Goal: Contribute content: Contribute content

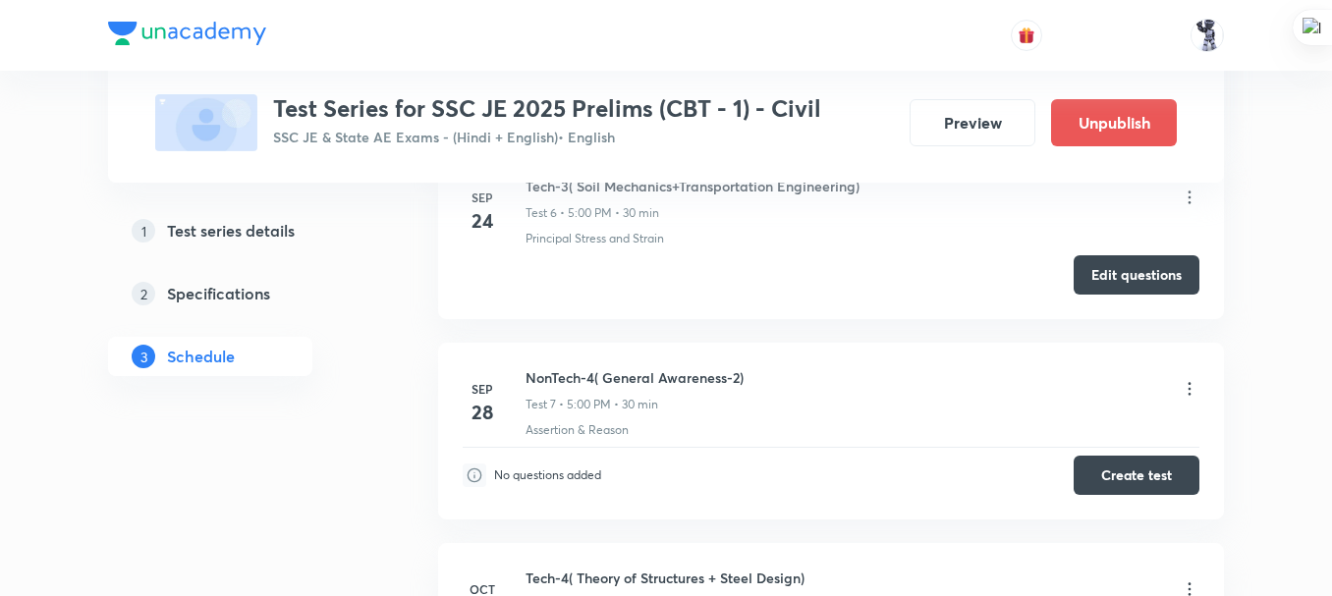
scroll to position [2069, 0]
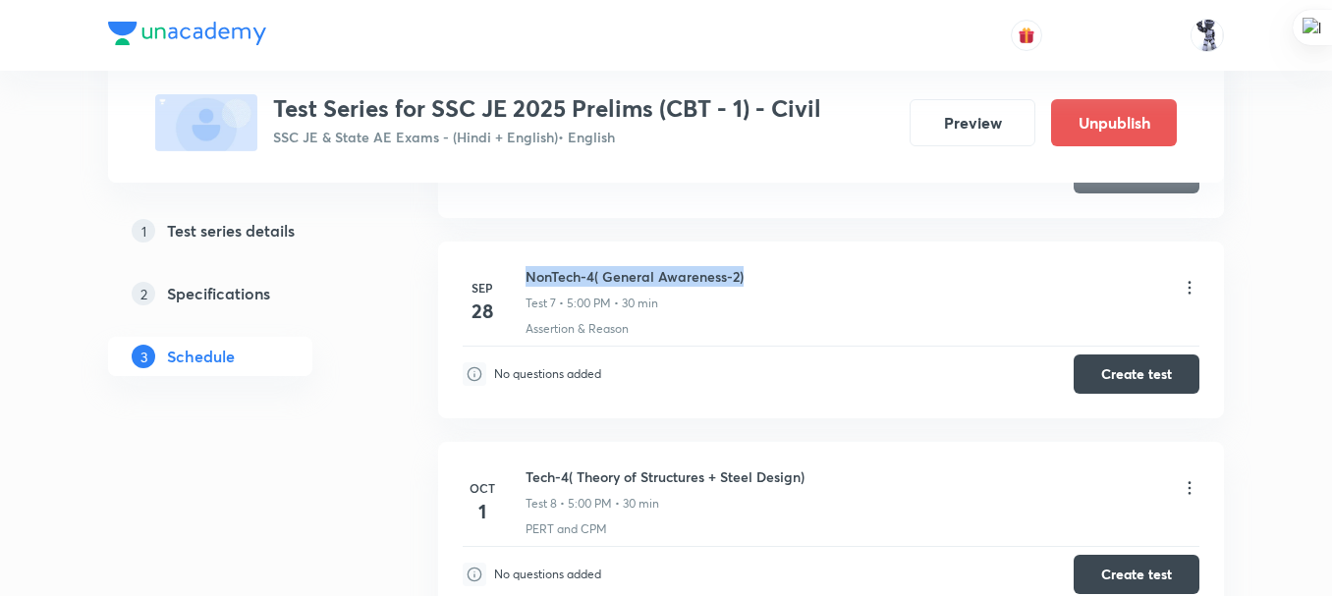
drag, startPoint x: 771, startPoint y: 282, endPoint x: 527, endPoint y: 259, distance: 245.7
click at [527, 259] on li "Sep 28 NonTech-4( General Awareness-2) Test 7 • 5:00 PM • 30 min Assertion & Re…" at bounding box center [831, 330] width 786 height 177
copy h6 "NonTech-4( General Awareness-2)"
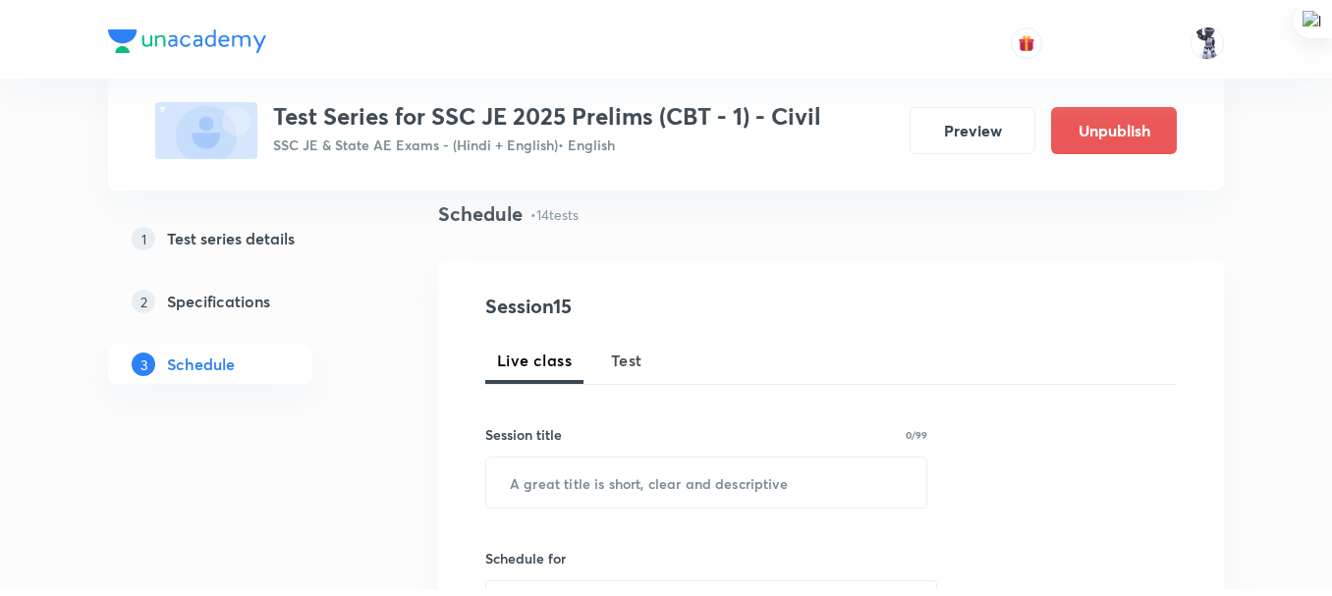
scroll to position [105, 0]
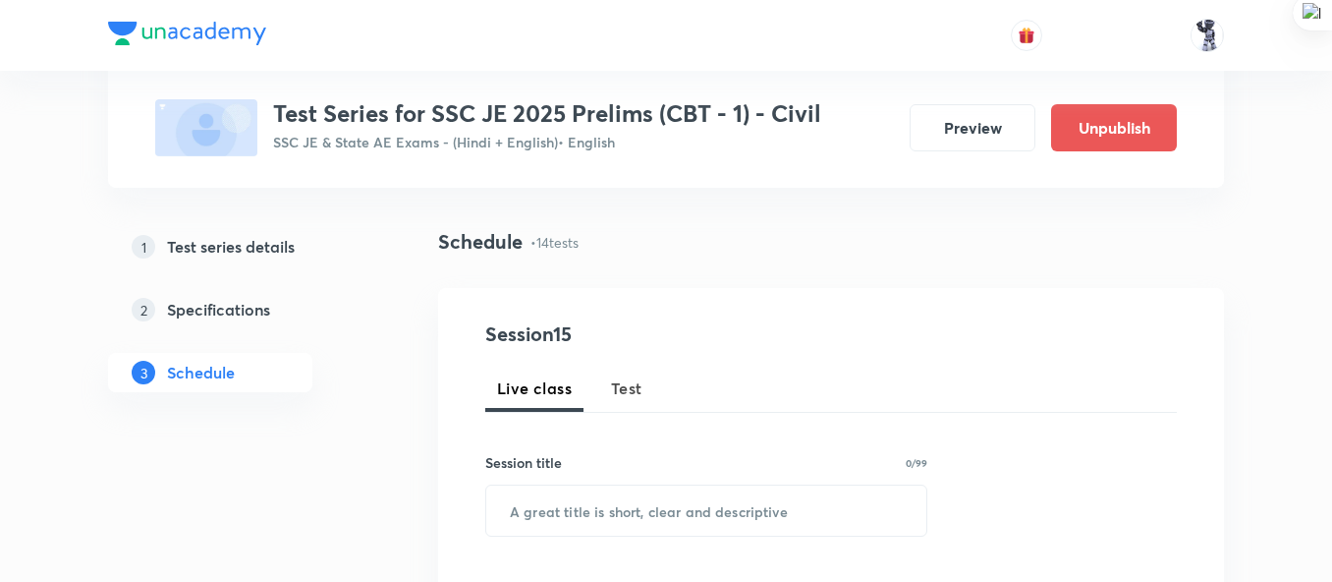
drag, startPoint x: 646, startPoint y: 396, endPoint x: 639, endPoint y: 404, distance: 10.4
click at [646, 397] on button "Test" at bounding box center [626, 388] width 55 height 47
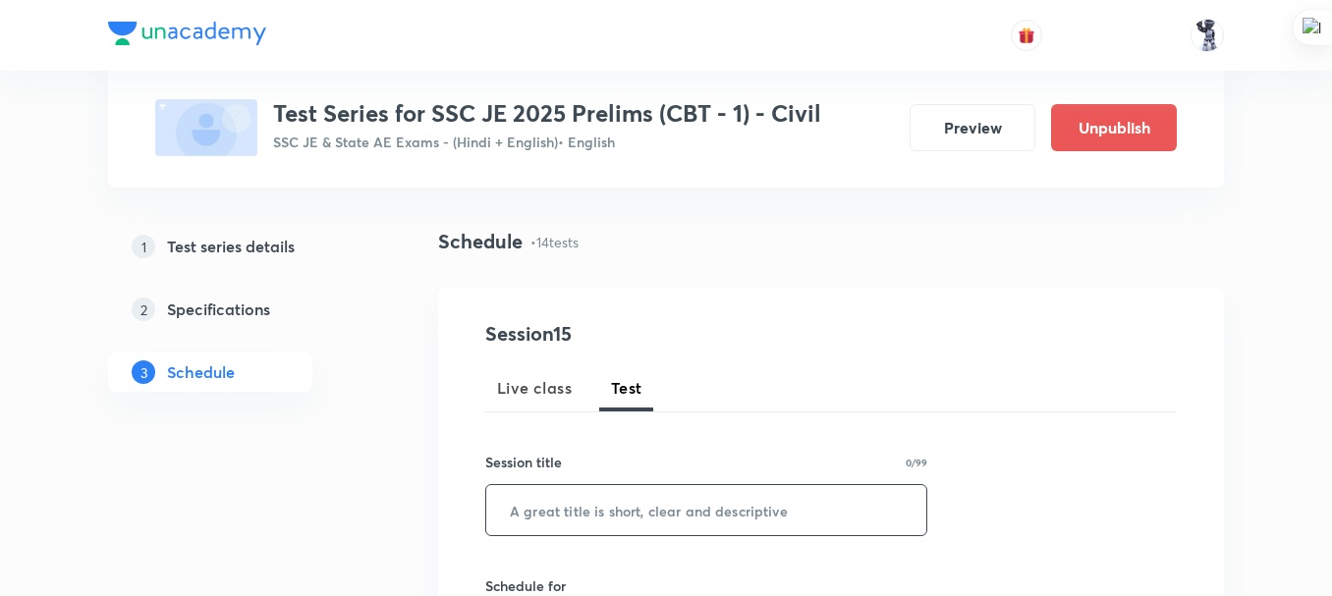
click at [600, 508] on input "text" at bounding box center [706, 510] width 440 height 50
paste input "NonTech-4( General Awareness-2)"
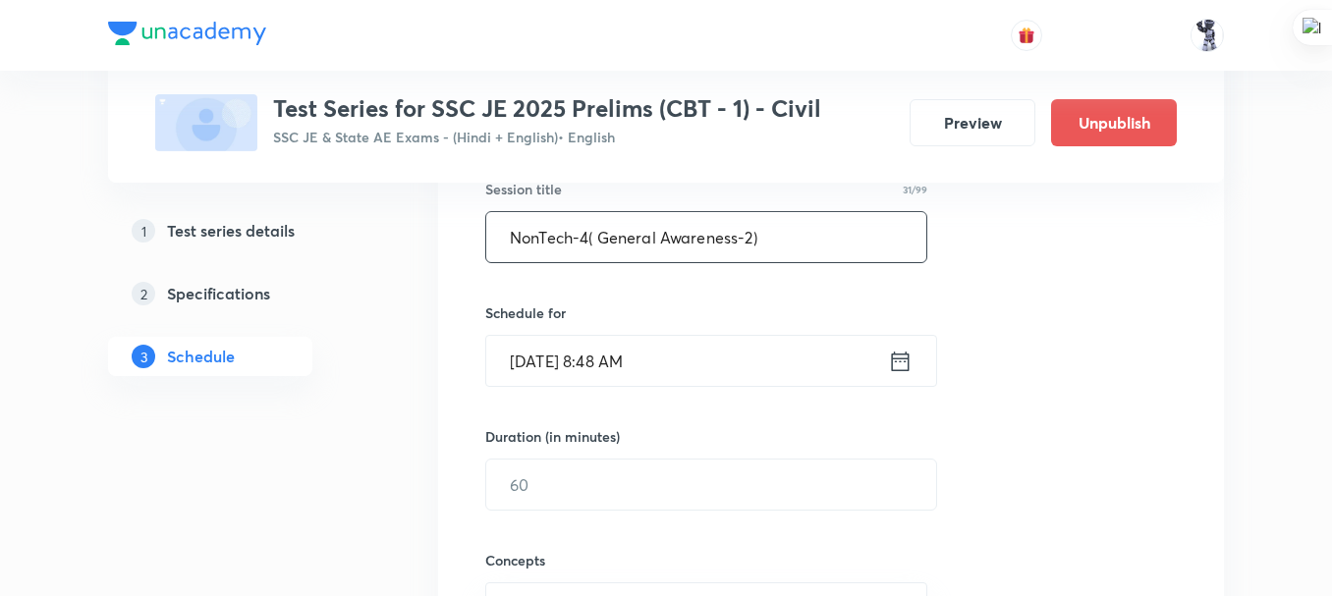
scroll to position [327, 0]
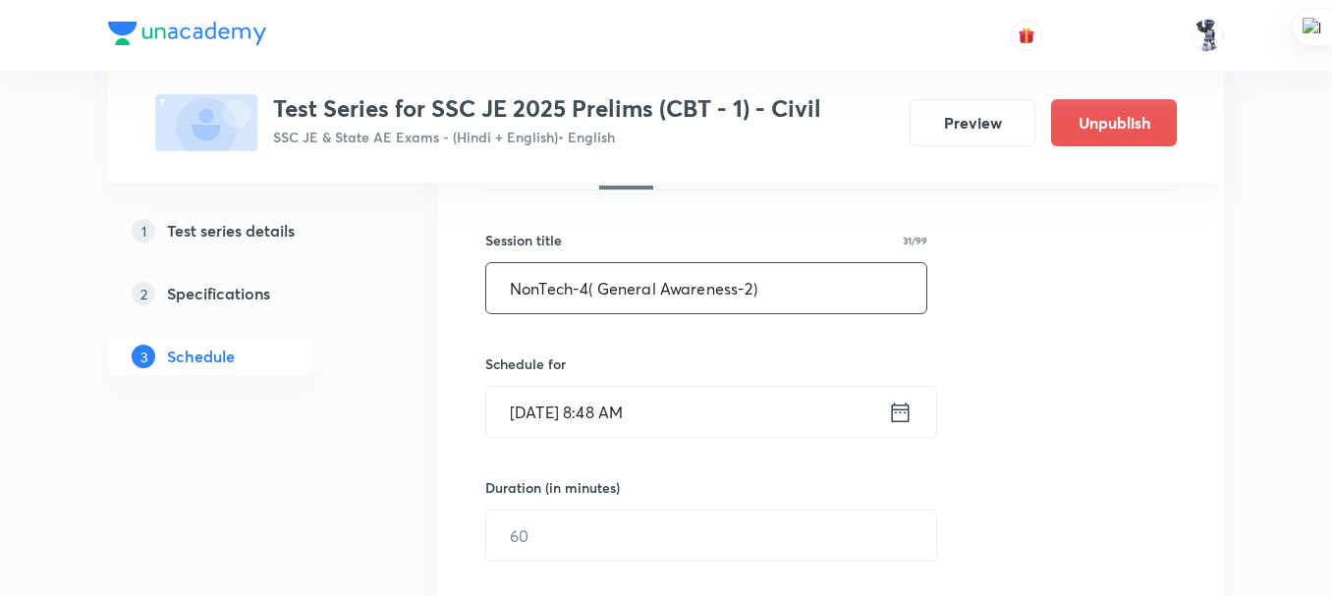
type input "NonTech-4( General Awareness-2)"
click at [897, 423] on icon at bounding box center [900, 413] width 25 height 28
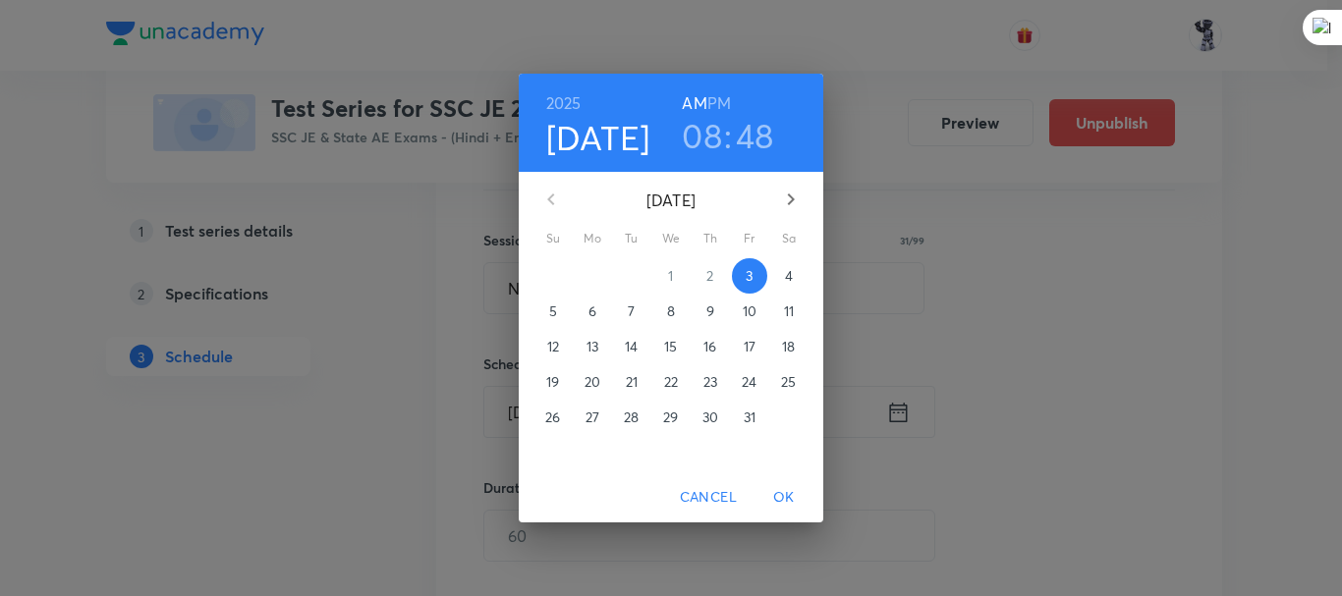
click at [715, 133] on h3 "08" at bounding box center [702, 135] width 40 height 41
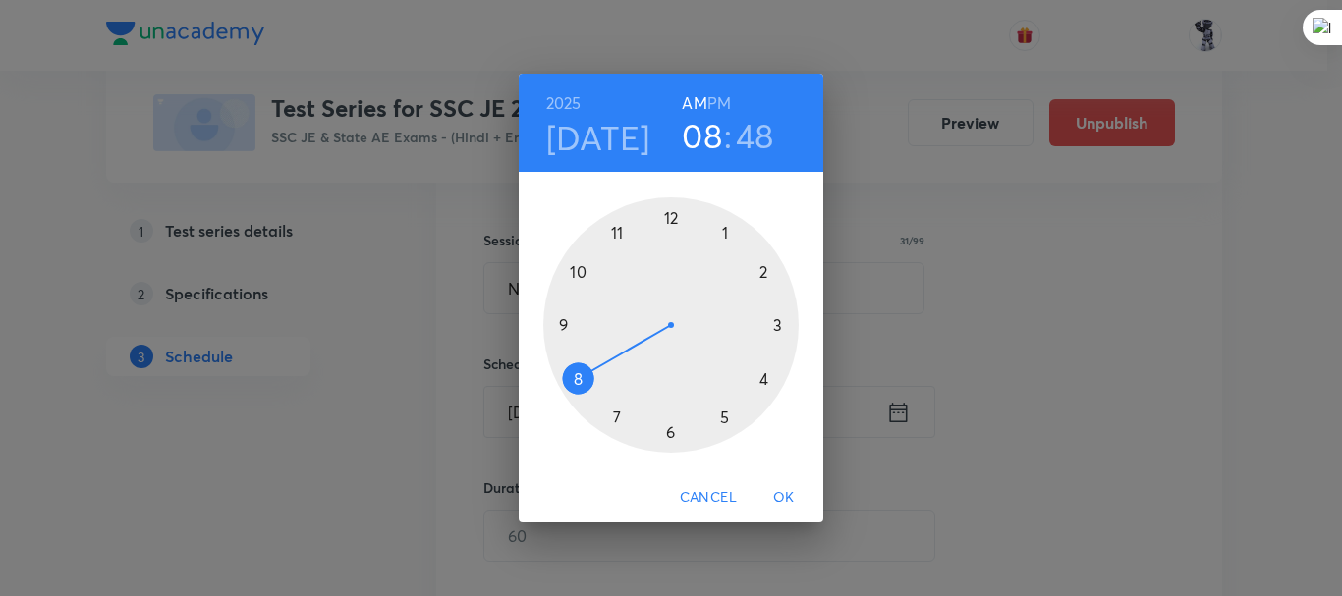
click at [722, 421] on div at bounding box center [670, 324] width 255 height 255
click at [715, 103] on h6 "PM" at bounding box center [719, 103] width 24 height 28
click at [671, 219] on div at bounding box center [670, 324] width 255 height 255
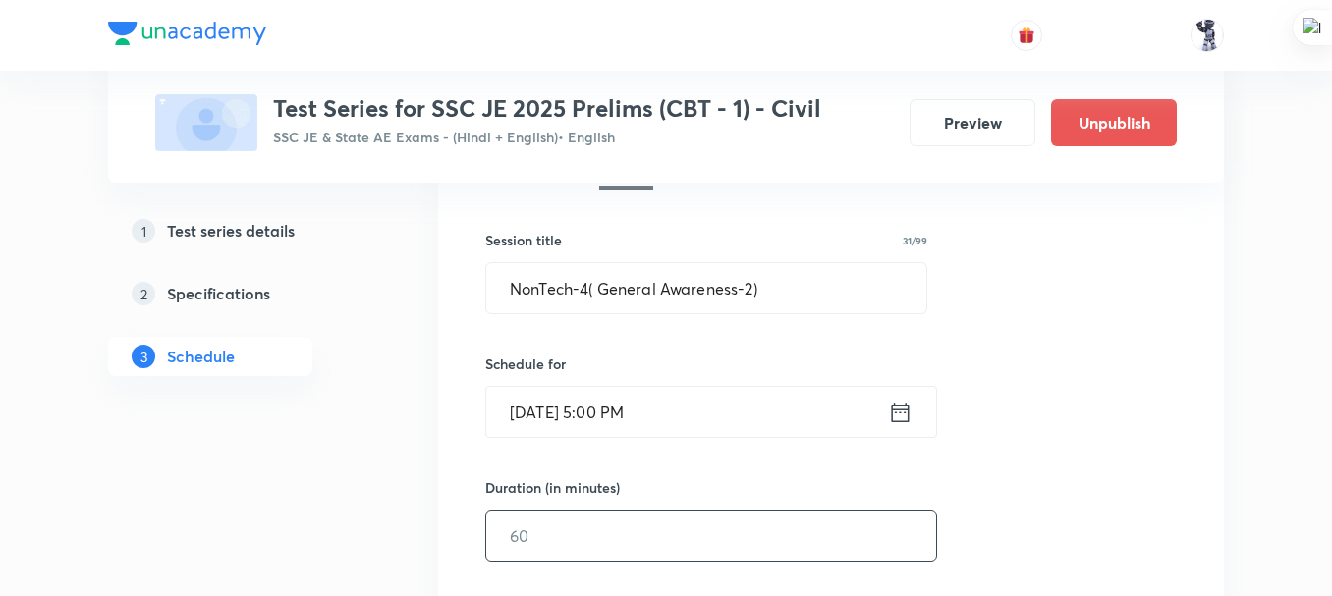
click at [614, 546] on input "text" at bounding box center [711, 536] width 450 height 50
type input "30"
click at [1129, 337] on div "Session 15 Live class Test Session title 31/99 NonTech-4( General Awareness-2) …" at bounding box center [831, 494] width 692 height 795
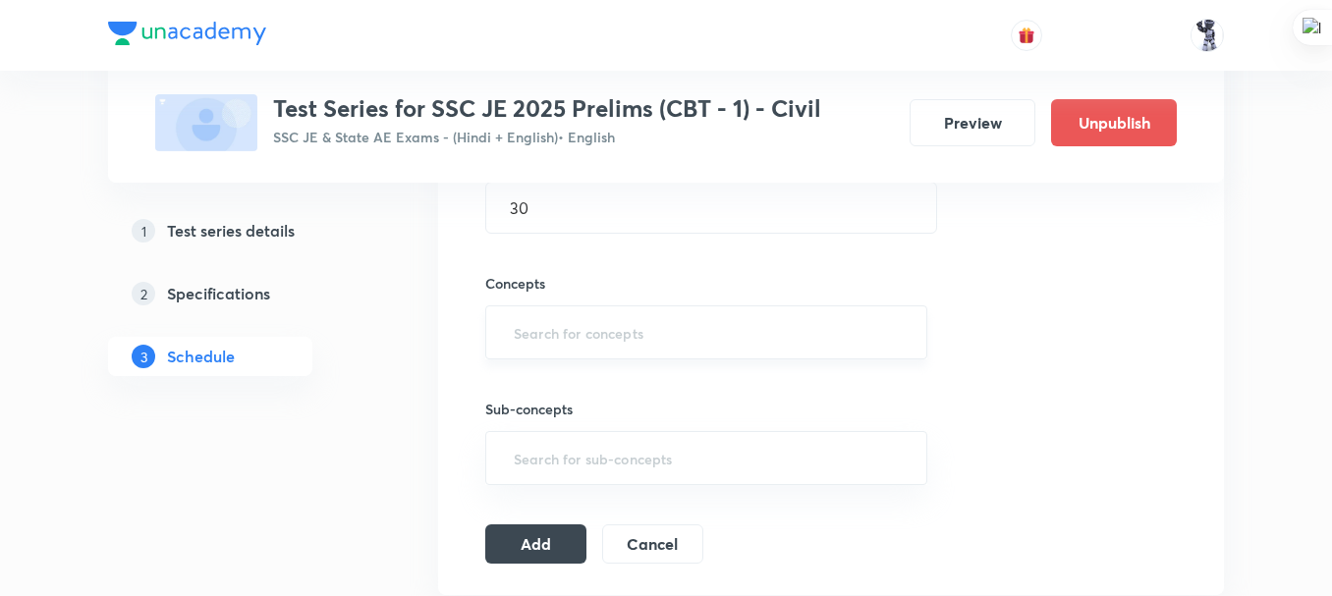
click at [541, 353] on div "​" at bounding box center [706, 333] width 442 height 54
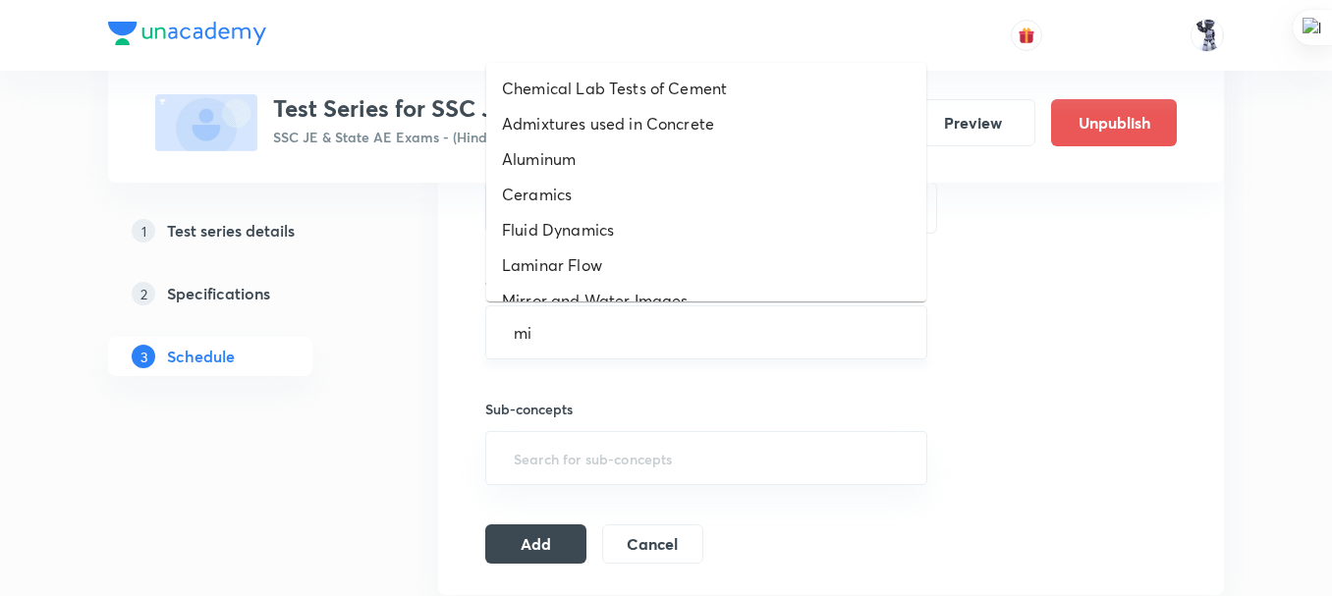
type input "mis"
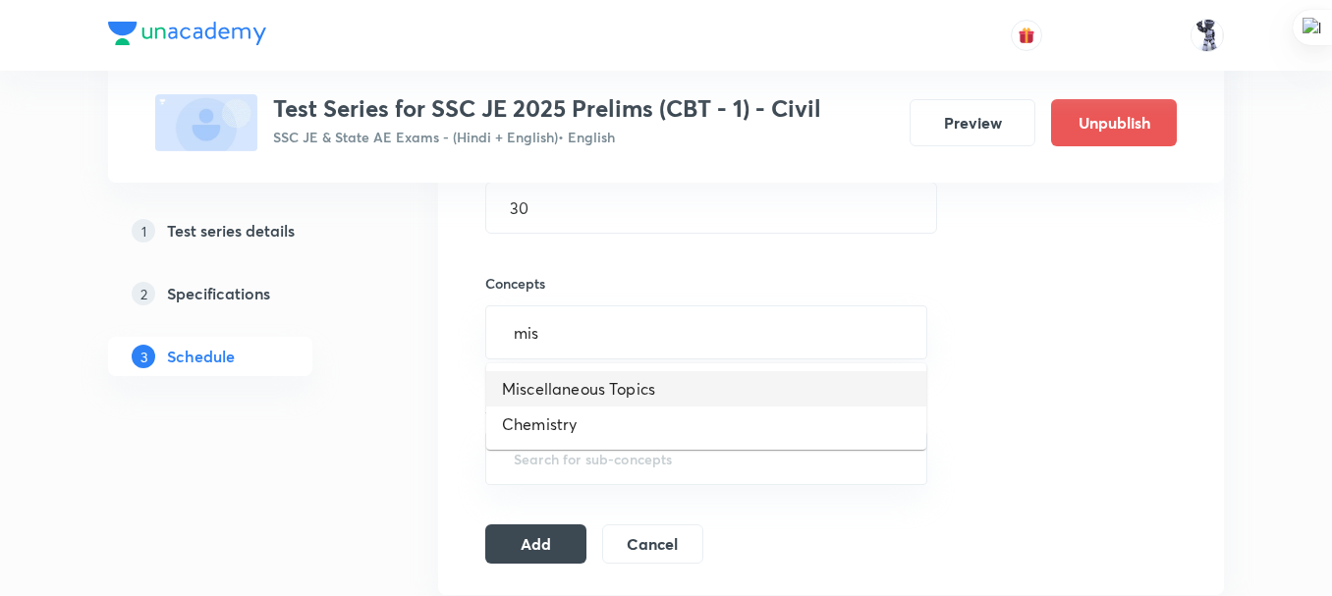
click at [584, 398] on li "Miscellaneous Topics" at bounding box center [706, 388] width 440 height 35
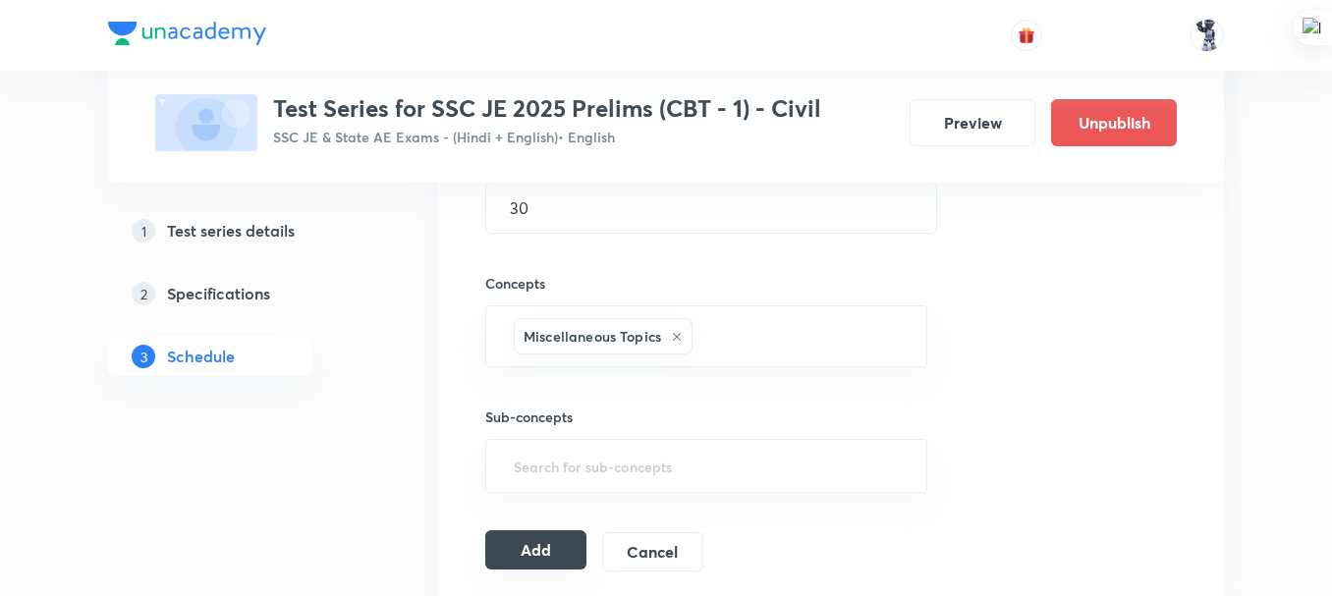
click at [522, 544] on button "Add" at bounding box center [535, 550] width 101 height 39
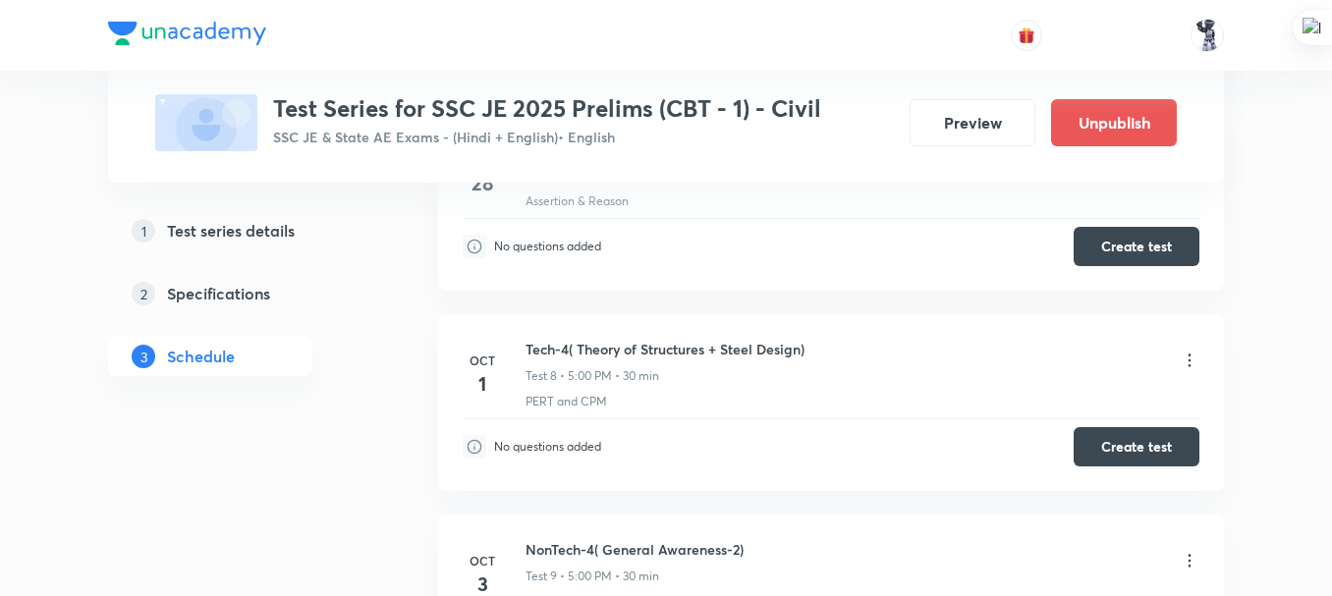
scroll to position [1518, 0]
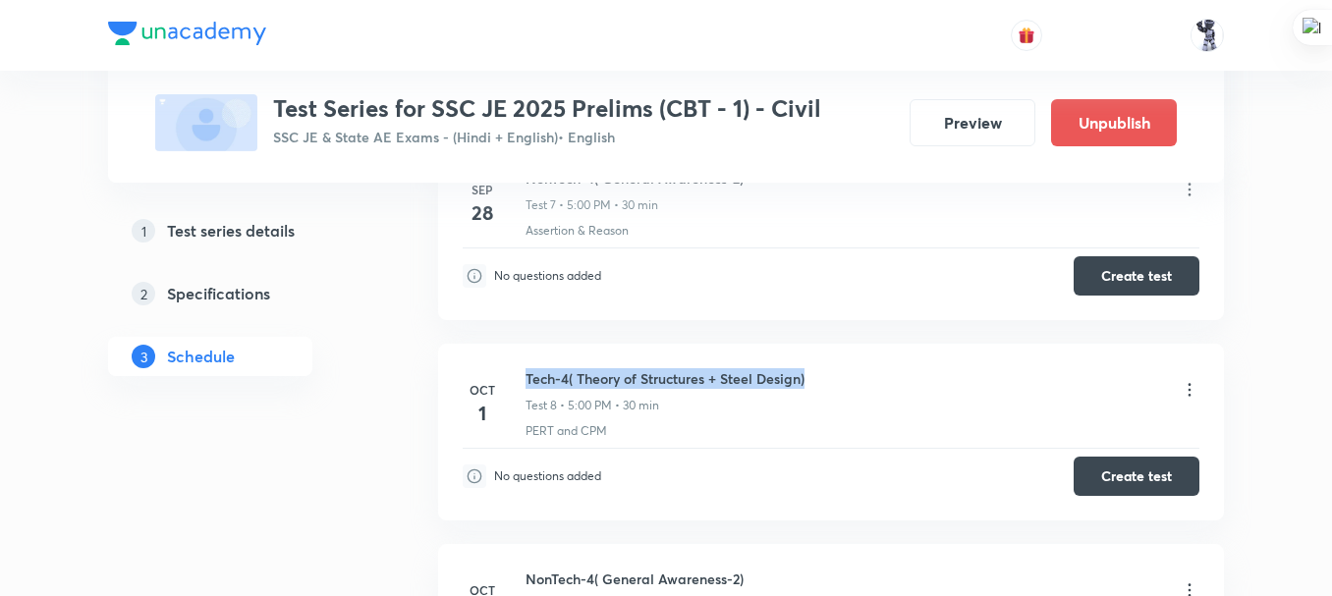
drag, startPoint x: 828, startPoint y: 381, endPoint x: 542, endPoint y: 375, distance: 286.0
click at [528, 374] on div "Tech-4( Theory of Structures + Steel Design) Test 8 • 5:00 PM • 30 min" at bounding box center [863, 391] width 674 height 46
copy h6 "Tech-4( Theory of Structures + Steel Design)"
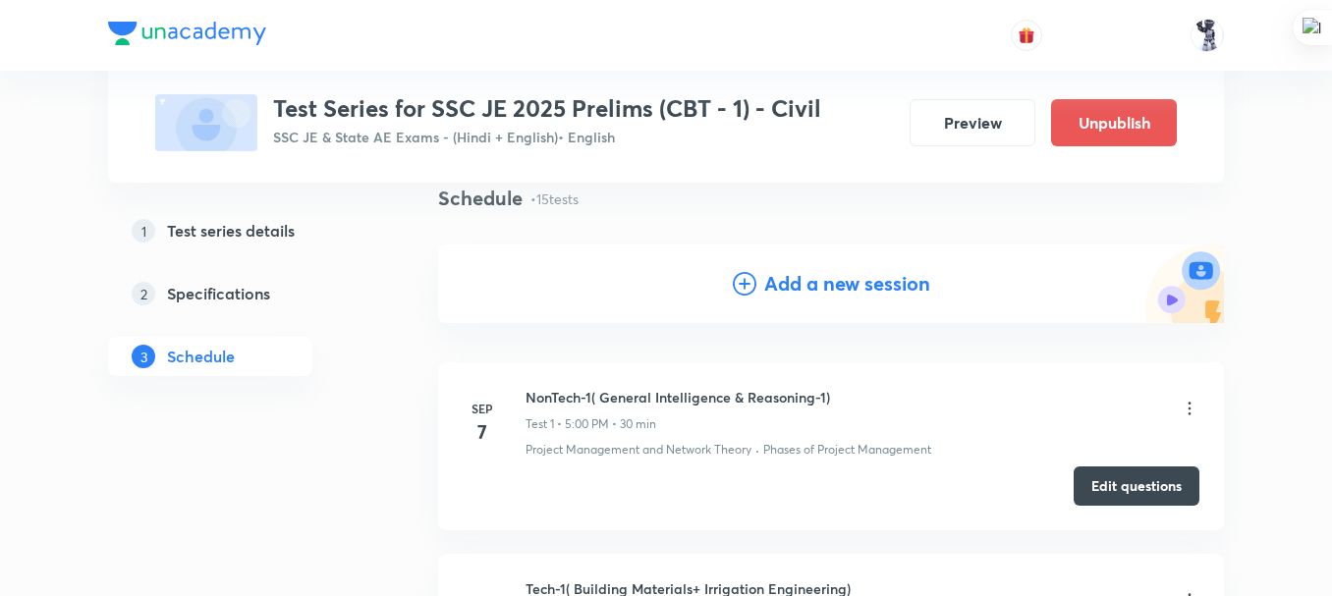
scroll to position [0, 0]
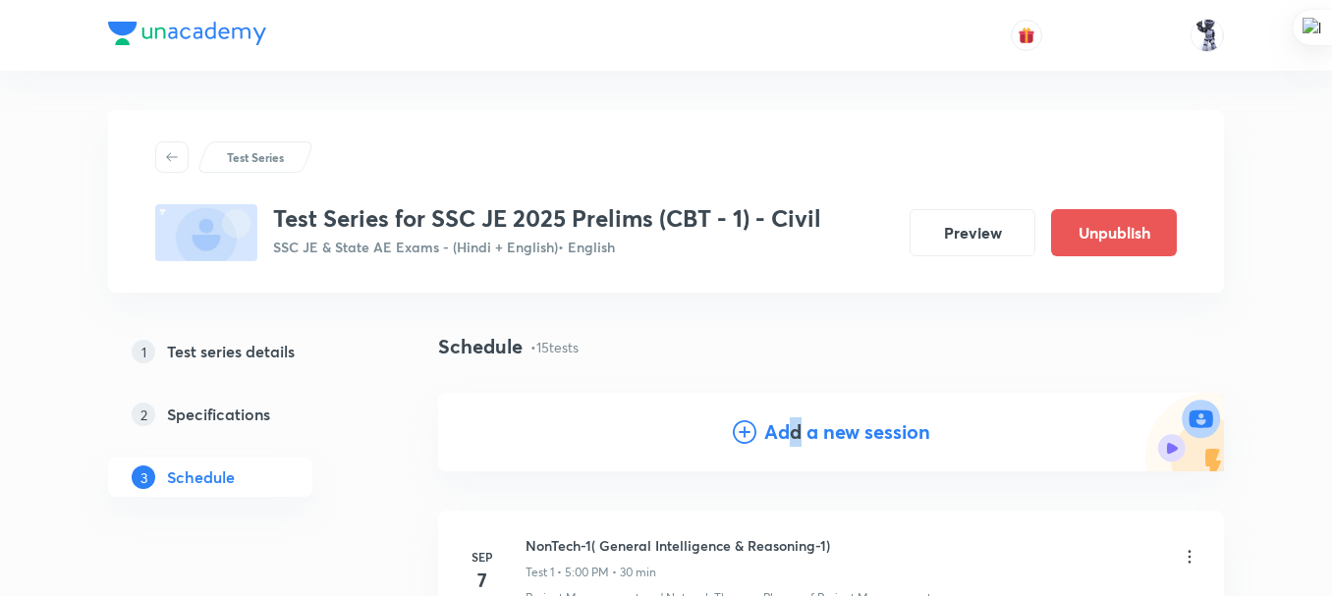
click at [795, 429] on h4 "Add a new session" at bounding box center [847, 432] width 166 height 29
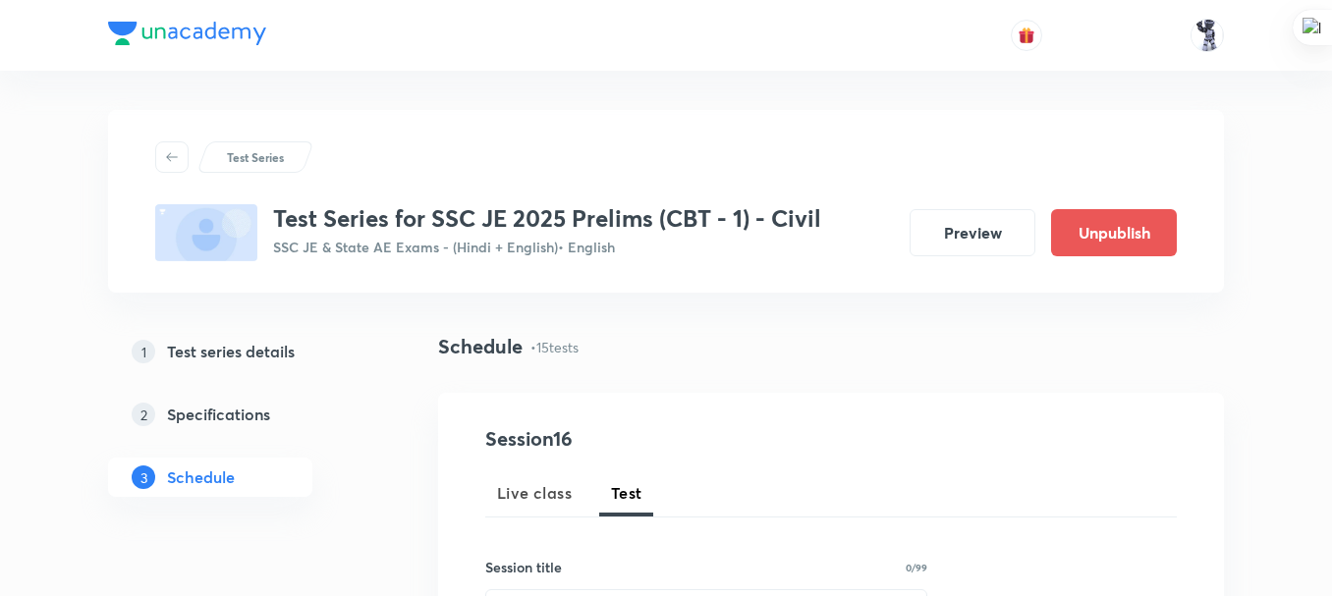
scroll to position [327, 0]
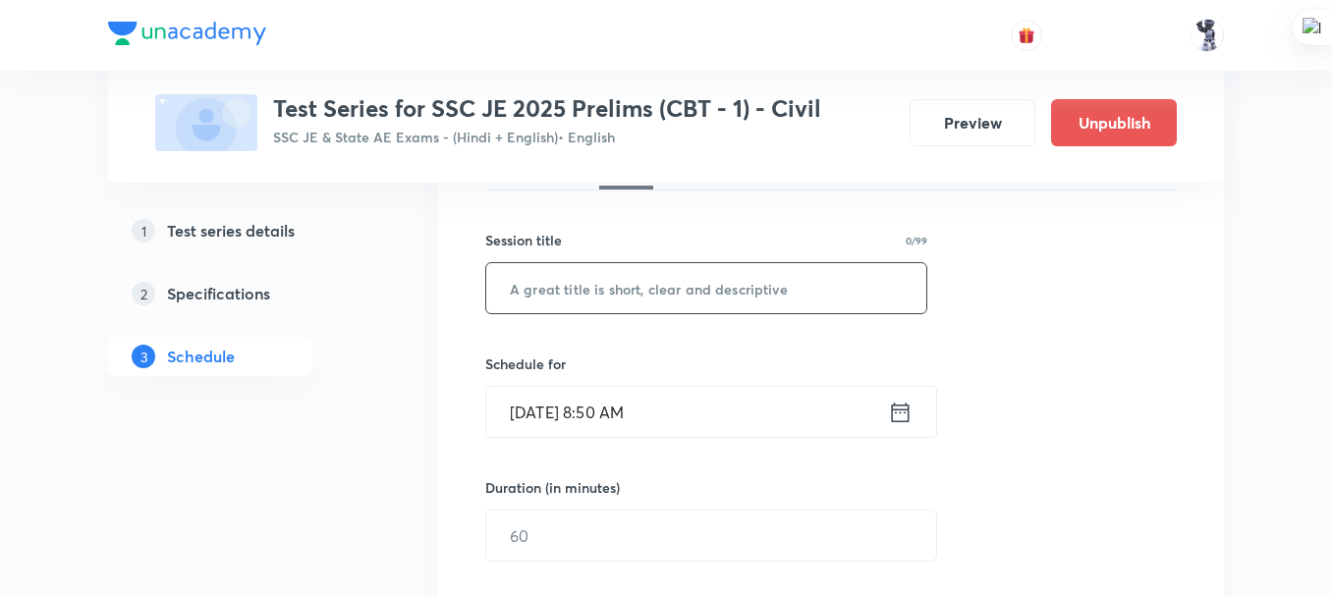
click at [642, 289] on input "text" at bounding box center [706, 288] width 440 height 50
paste input "Tech-4( Theory of Structures + Steel Design)"
type input "Tech-4( Theory of Structures + Steel Design)"
click at [912, 407] on icon at bounding box center [900, 413] width 25 height 28
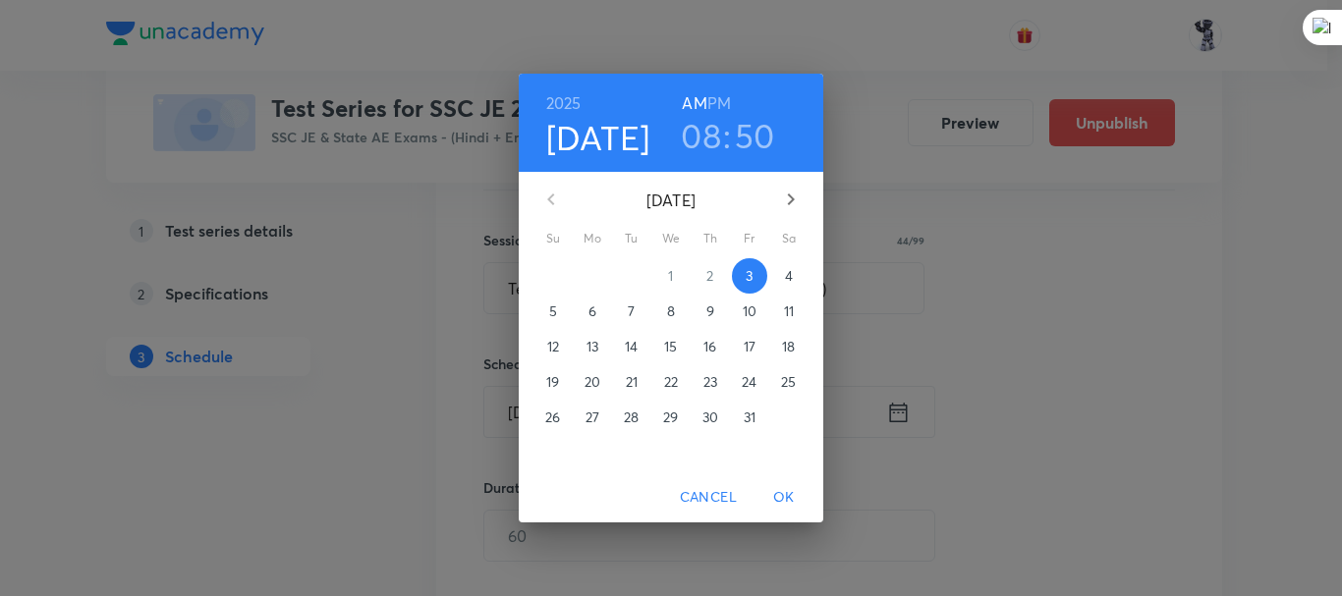
click at [788, 276] on p "4" at bounding box center [789, 276] width 8 height 20
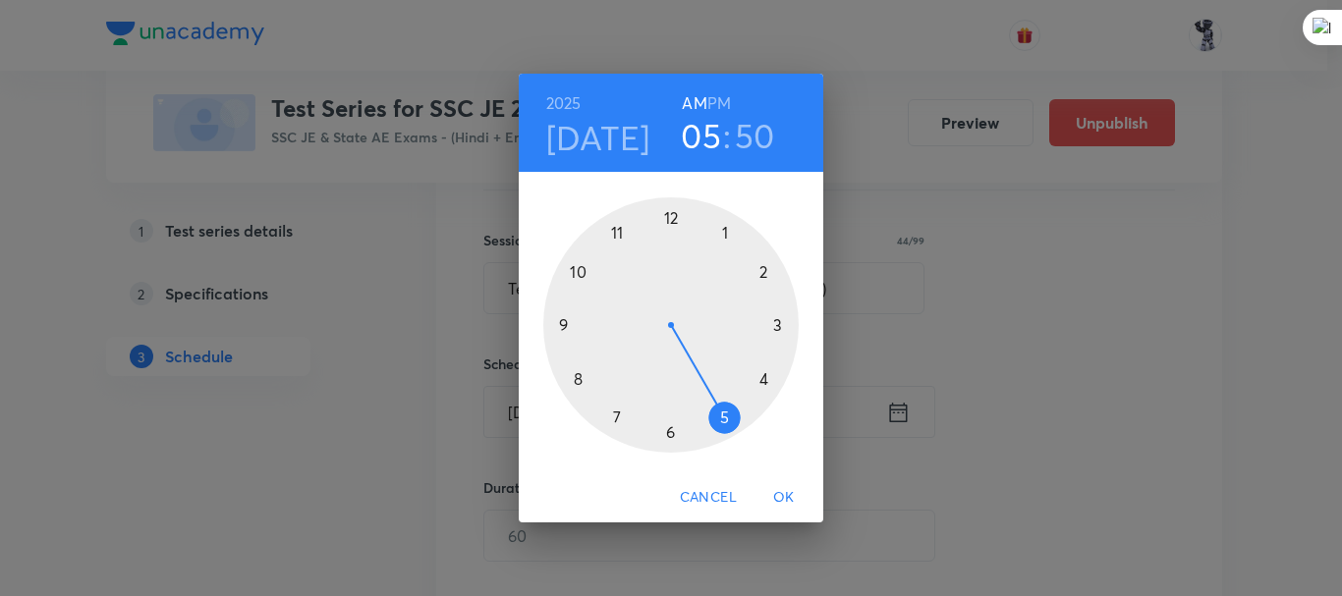
click at [720, 417] on div at bounding box center [670, 324] width 255 height 255
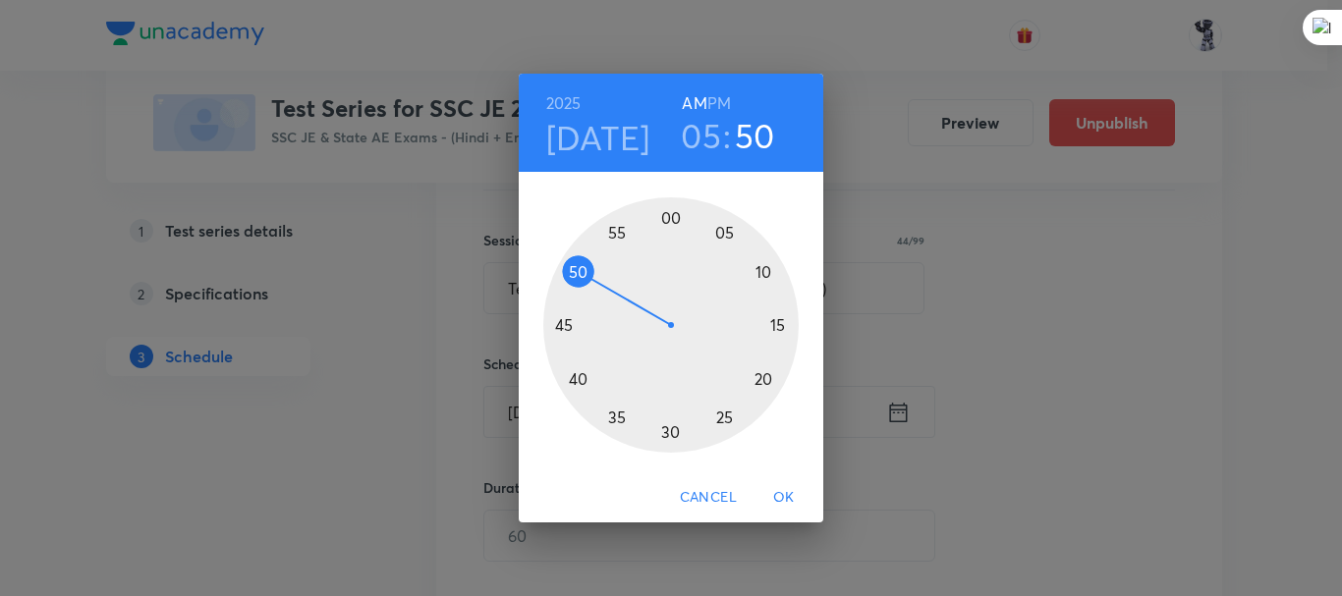
click at [729, 93] on h6 "PM" at bounding box center [719, 103] width 24 height 28
click at [668, 218] on div at bounding box center [670, 324] width 255 height 255
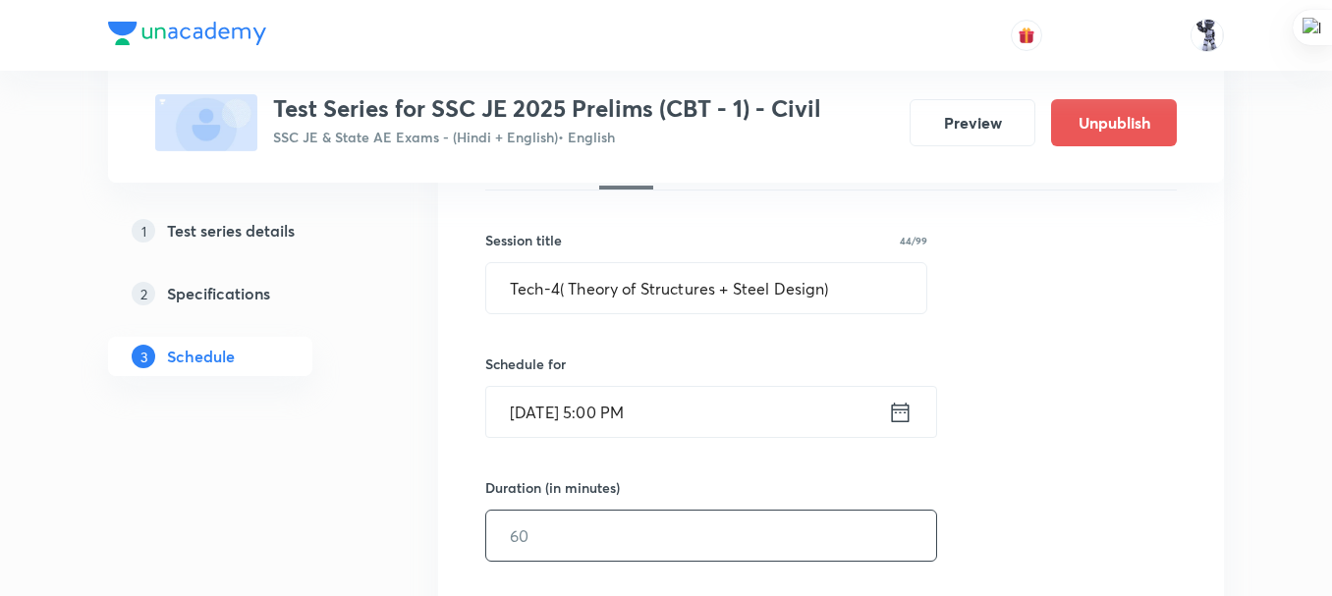
click at [595, 535] on input "text" at bounding box center [711, 536] width 450 height 50
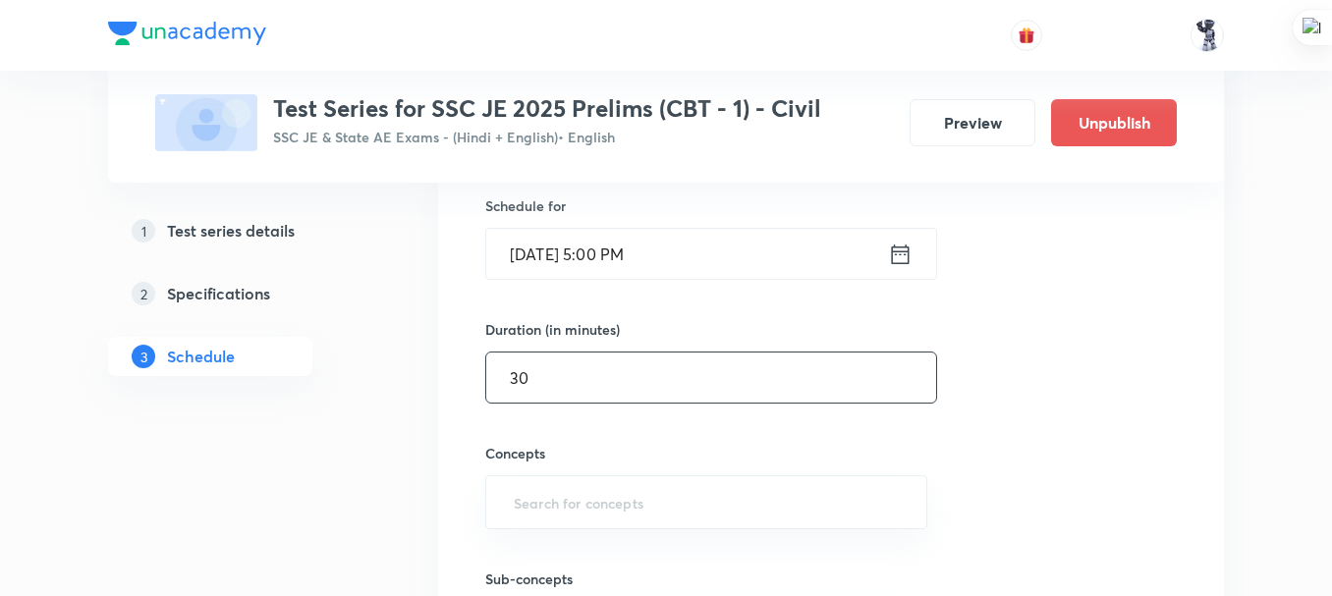
scroll to position [449, 0]
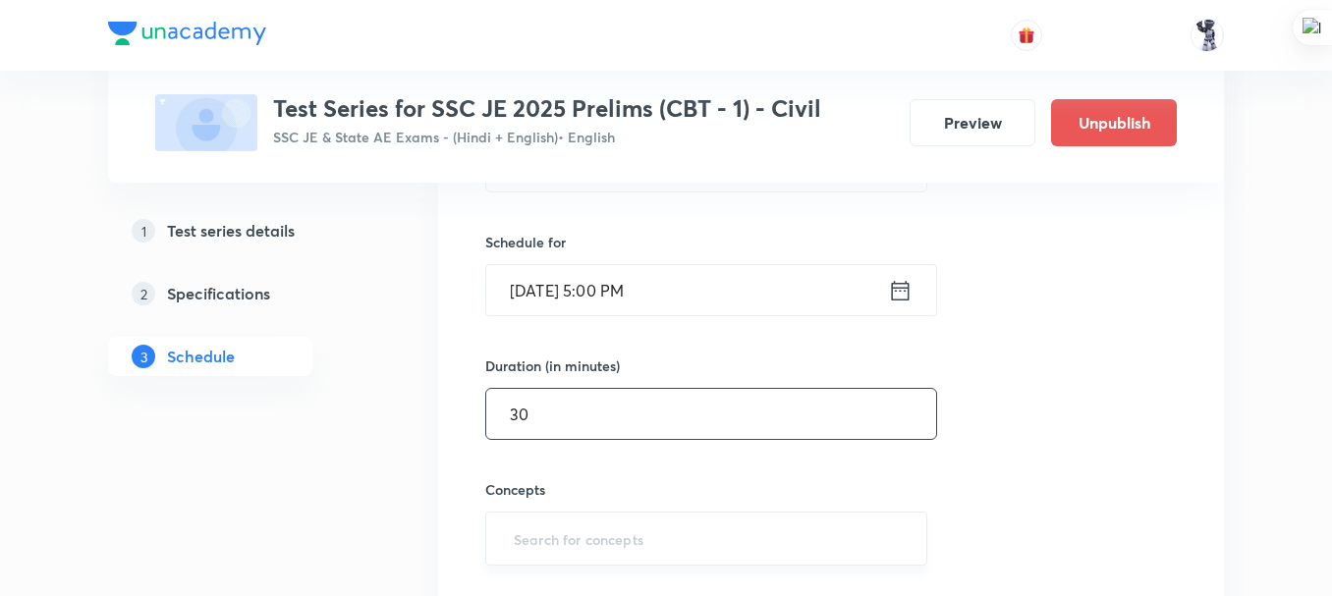
type input "30"
click at [579, 527] on input "text" at bounding box center [706, 539] width 393 height 36
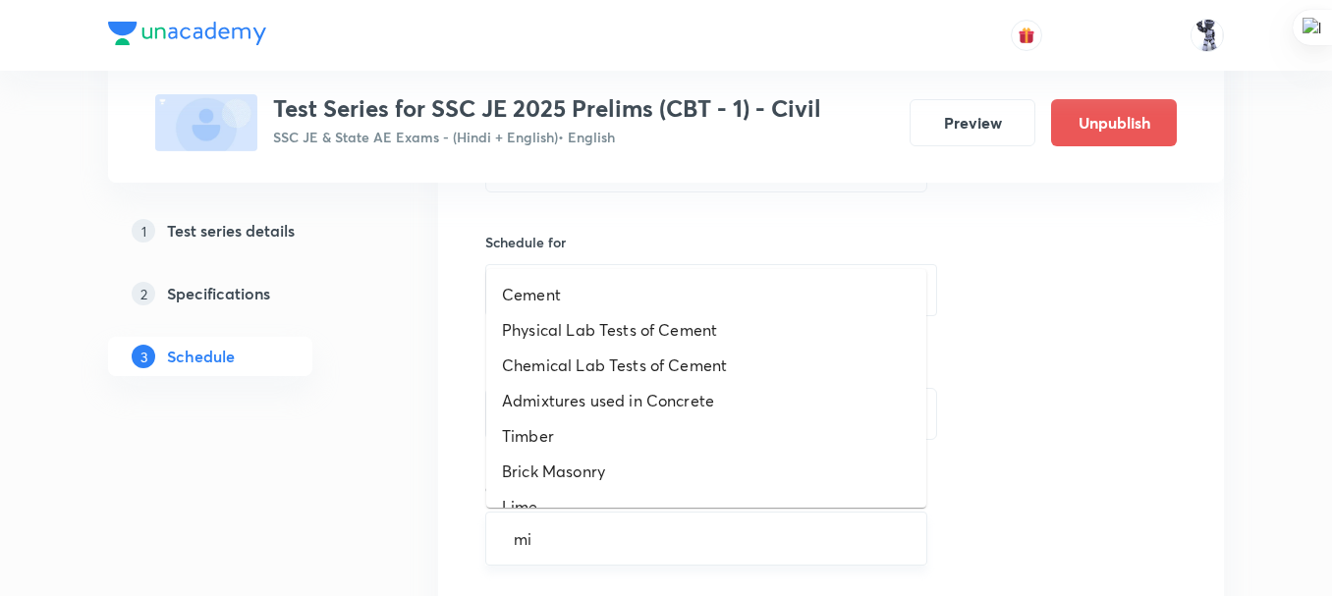
type input "mis"
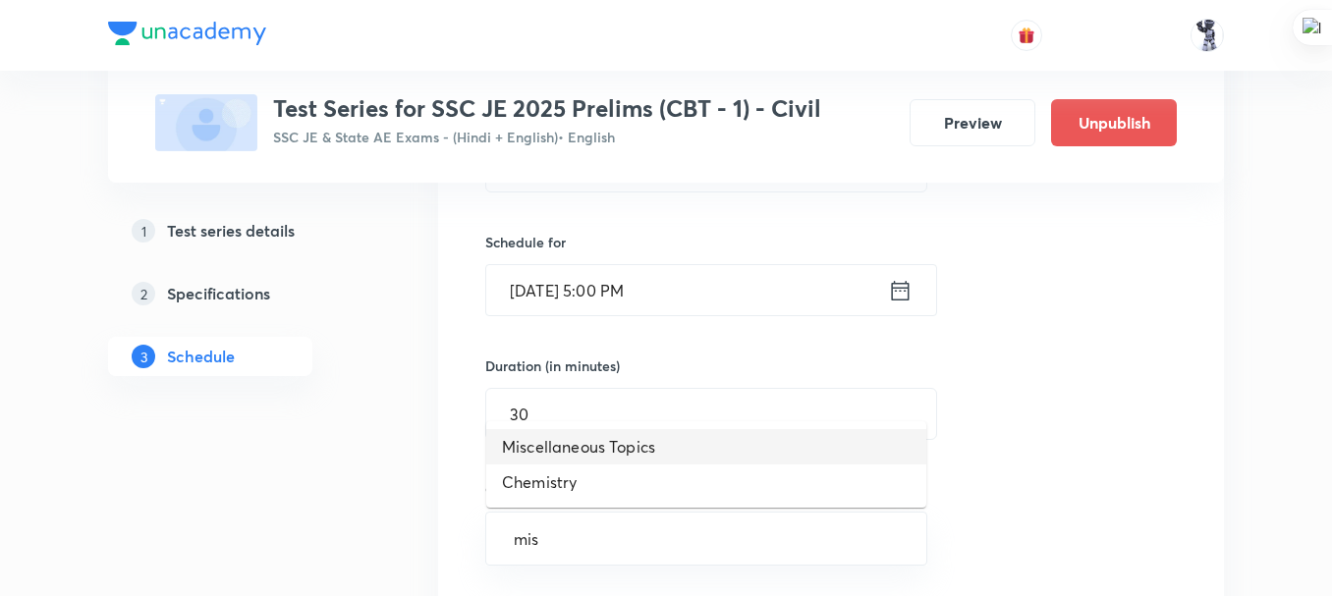
click at [603, 452] on li "Miscellaneous Topics" at bounding box center [706, 446] width 440 height 35
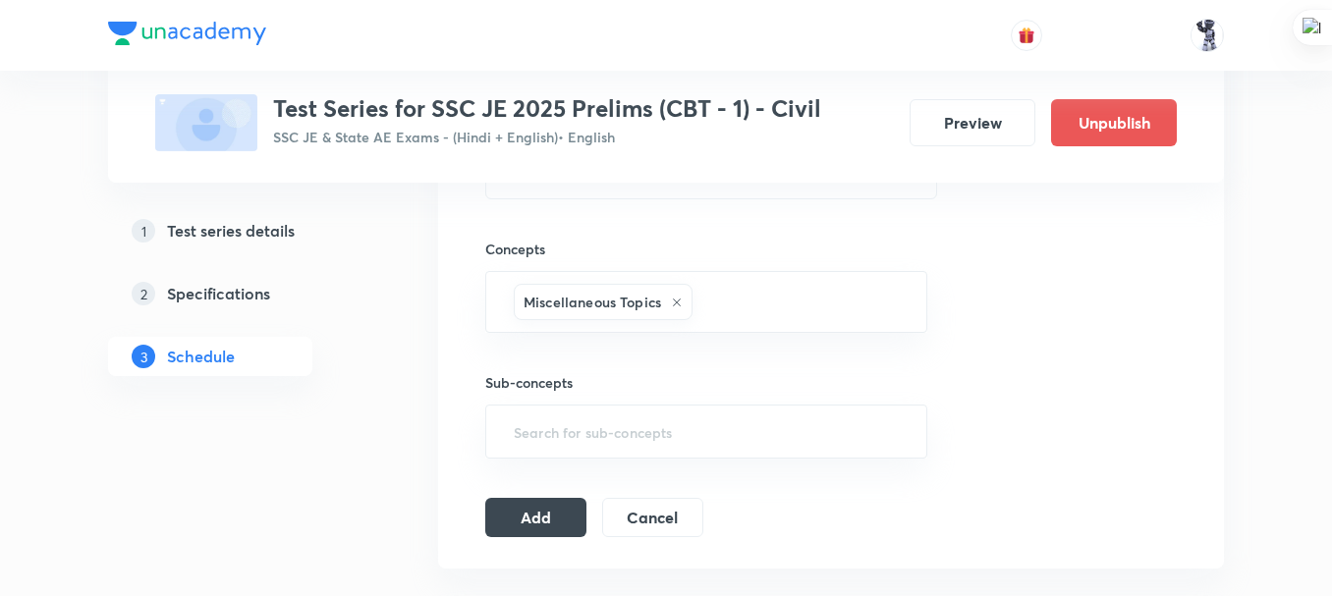
scroll to position [705, 0]
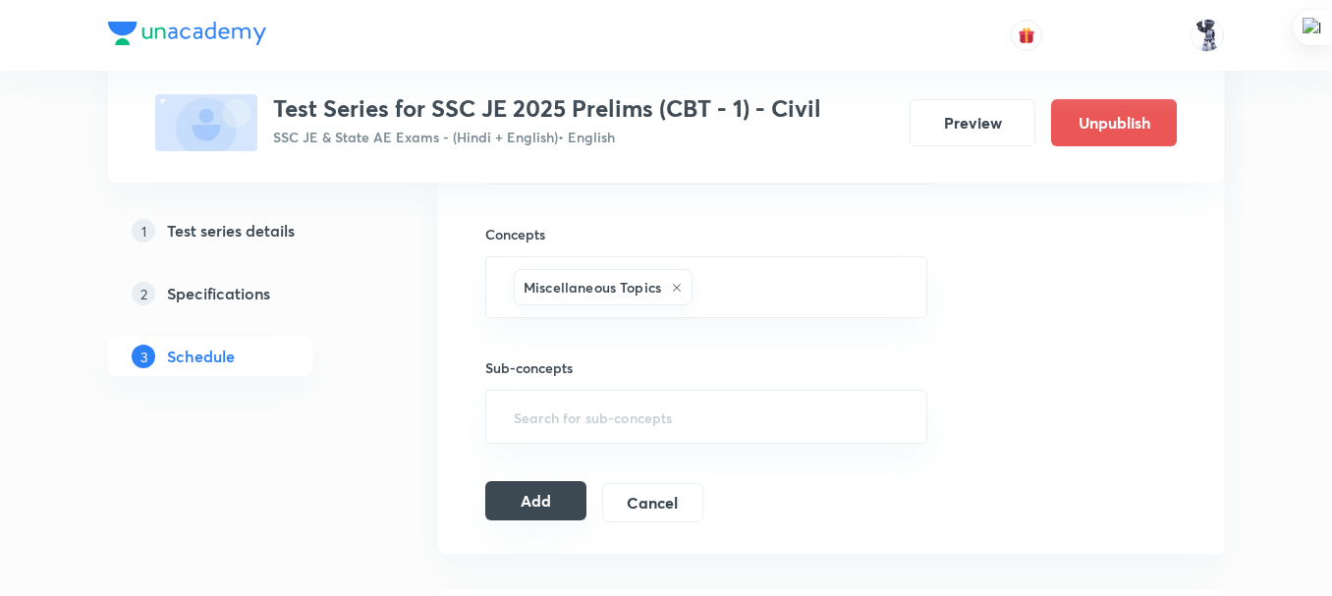
click at [503, 503] on button "Add" at bounding box center [535, 500] width 101 height 39
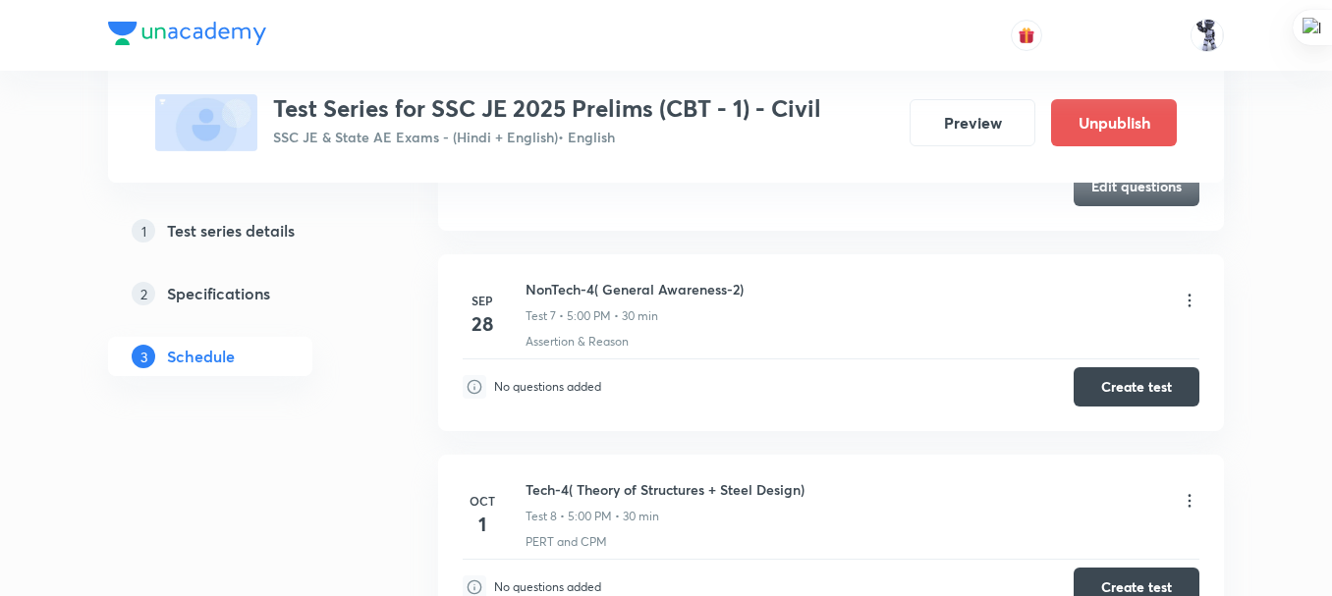
scroll to position [1413, 0]
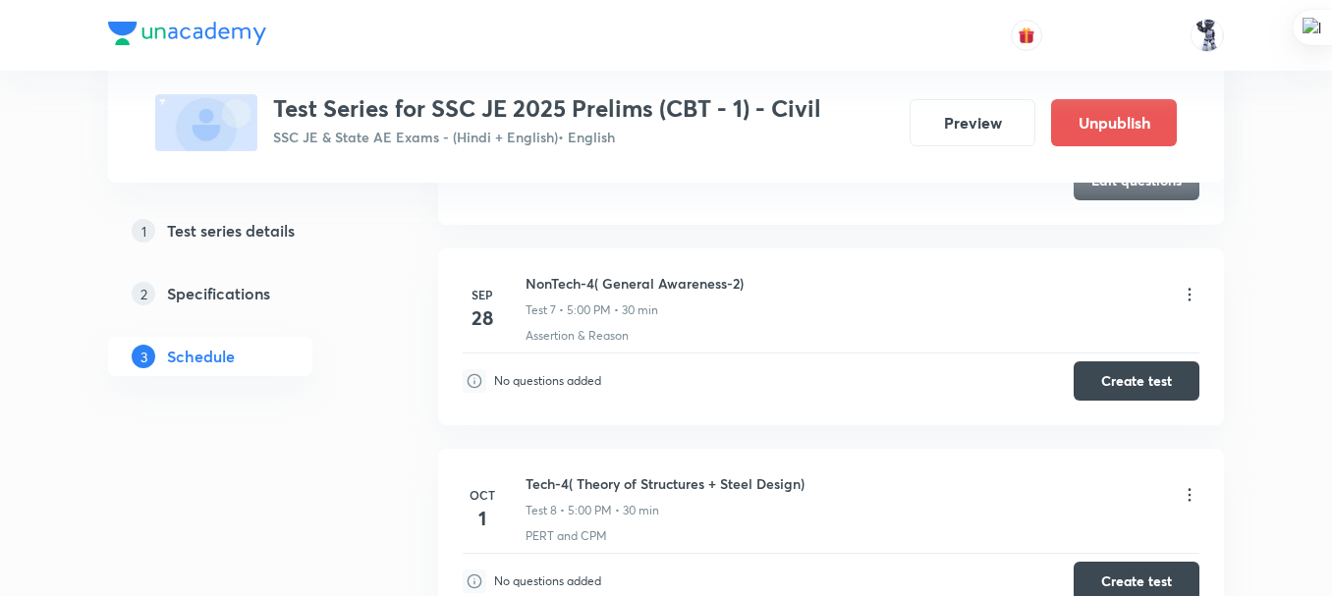
click at [1189, 296] on icon at bounding box center [1190, 295] width 20 height 20
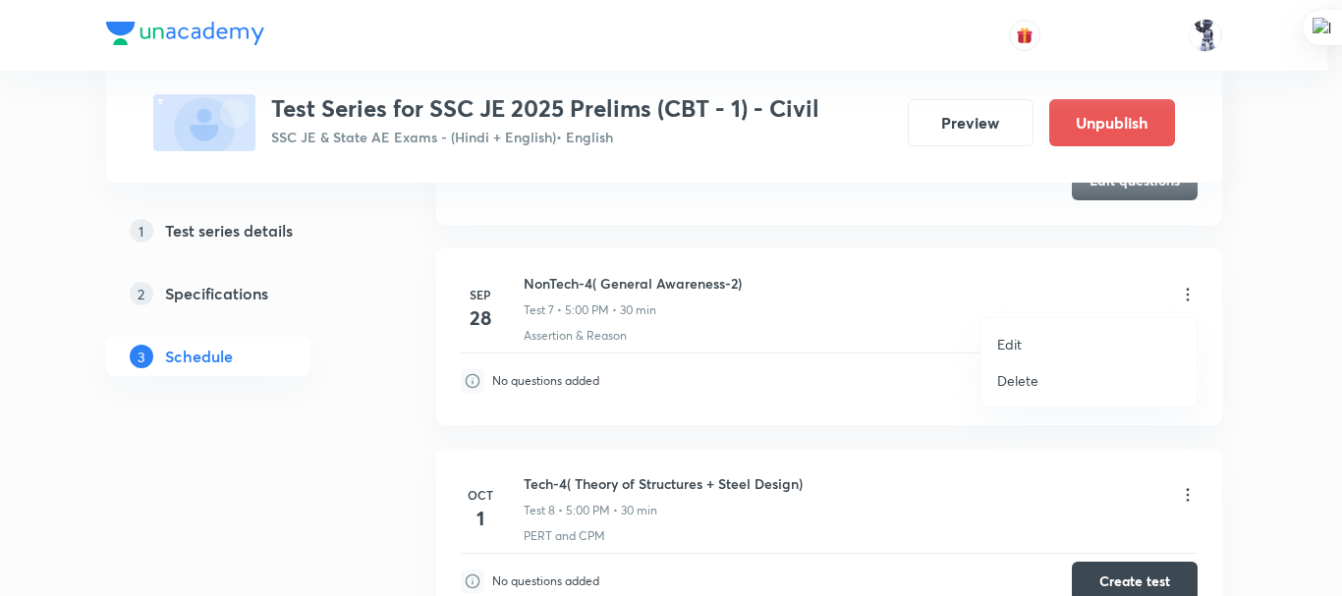
click at [1032, 381] on p "Delete" at bounding box center [1017, 380] width 41 height 21
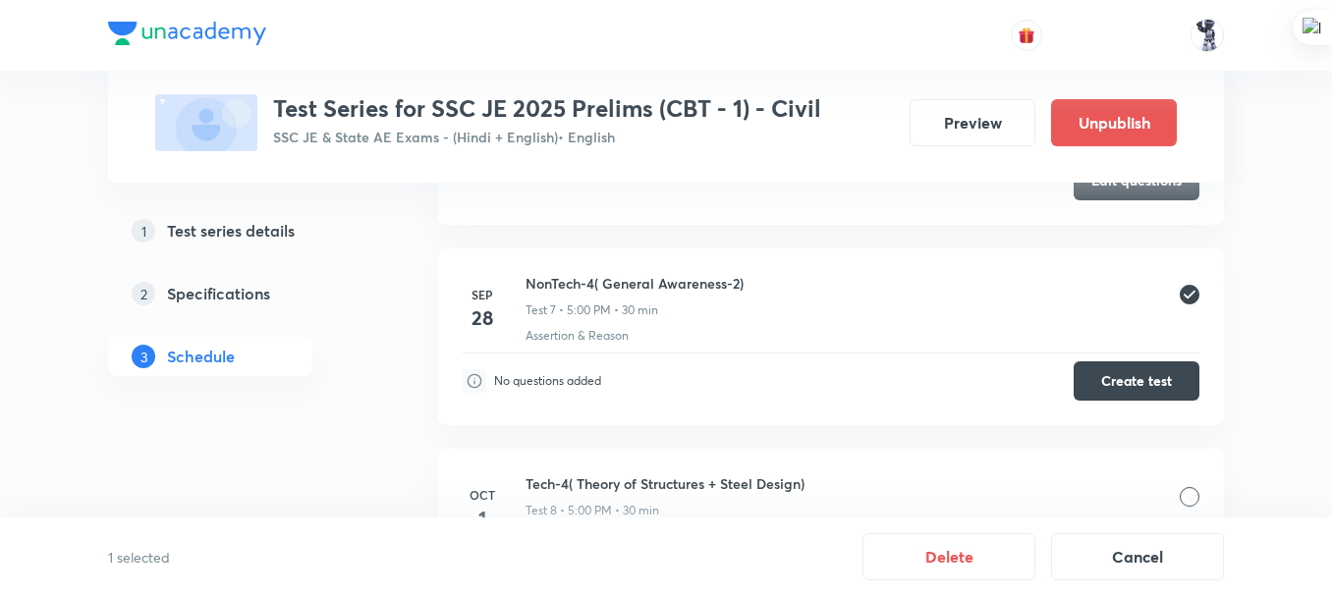
click at [1184, 494] on div at bounding box center [1190, 497] width 20 height 20
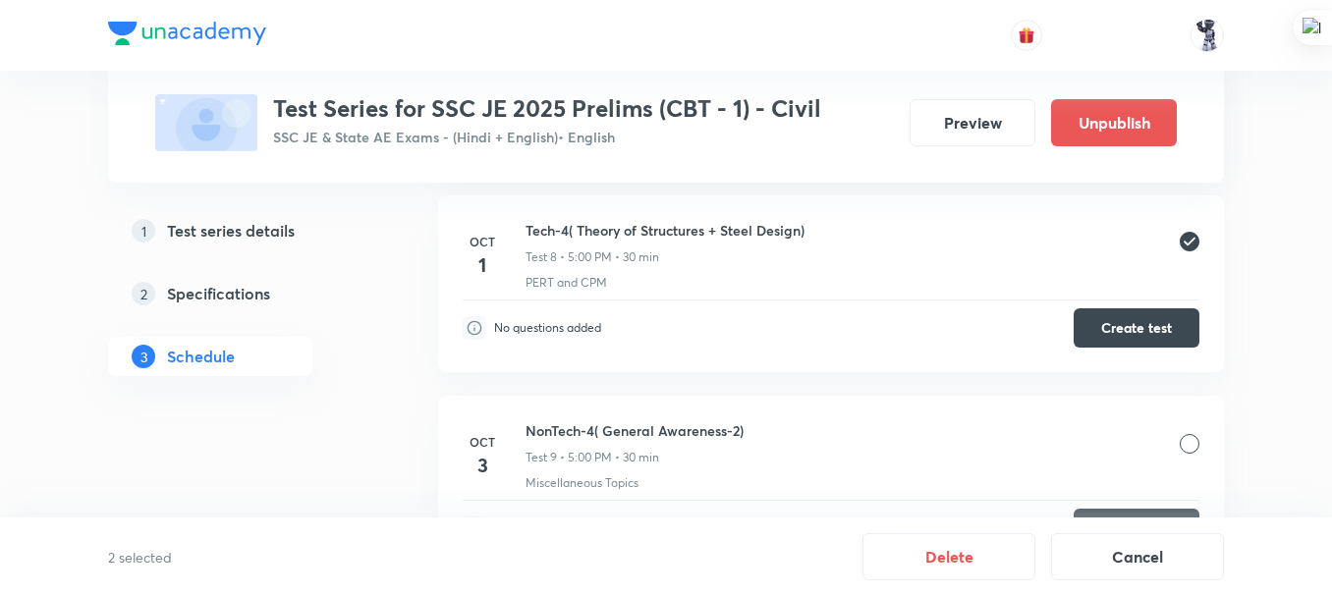
scroll to position [1671, 0]
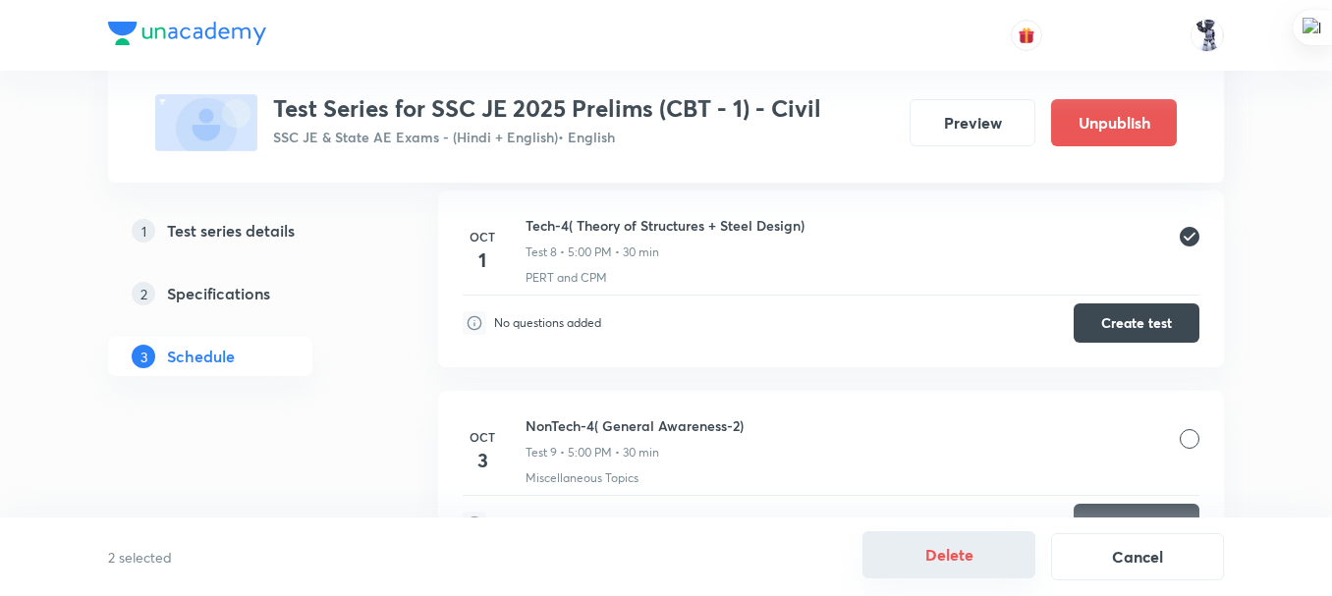
click at [945, 557] on button "Delete" at bounding box center [949, 555] width 173 height 47
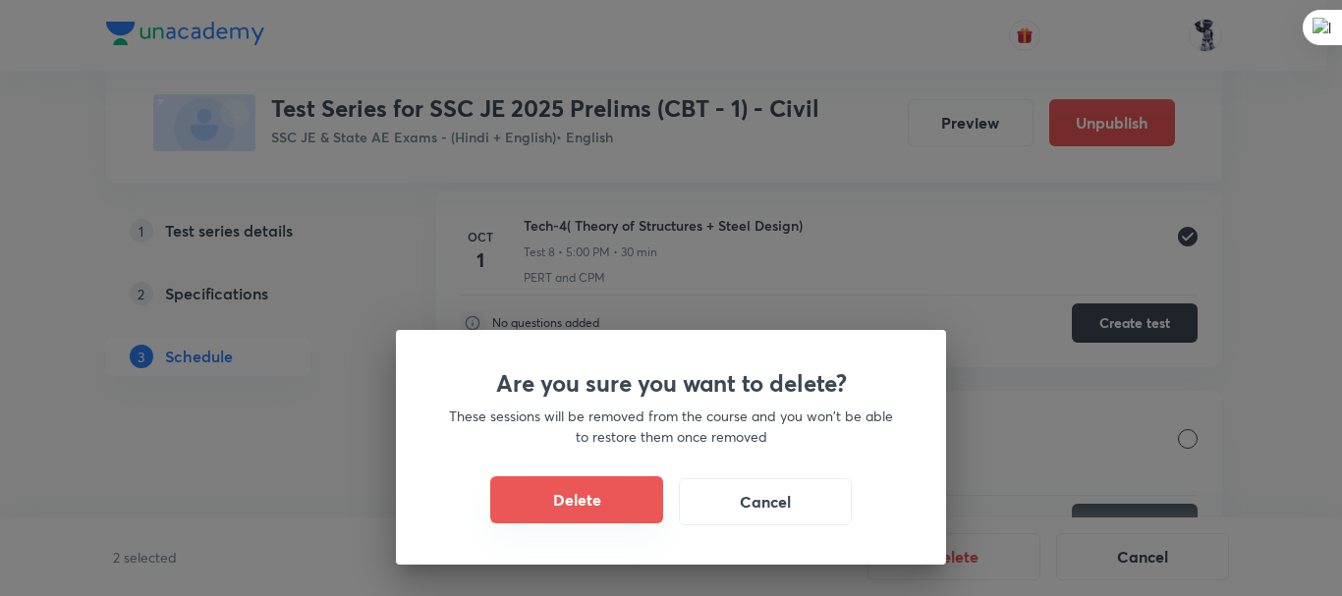
click at [567, 478] on button "Delete" at bounding box center [576, 500] width 173 height 47
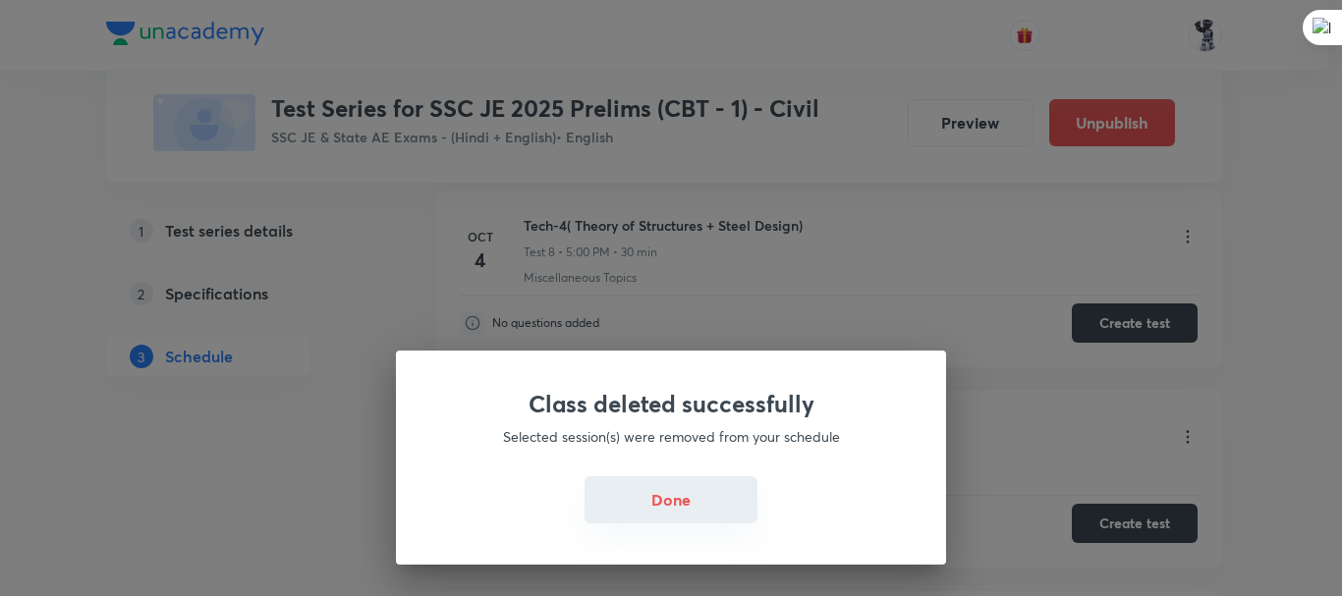
click at [676, 497] on button "Done" at bounding box center [671, 500] width 173 height 47
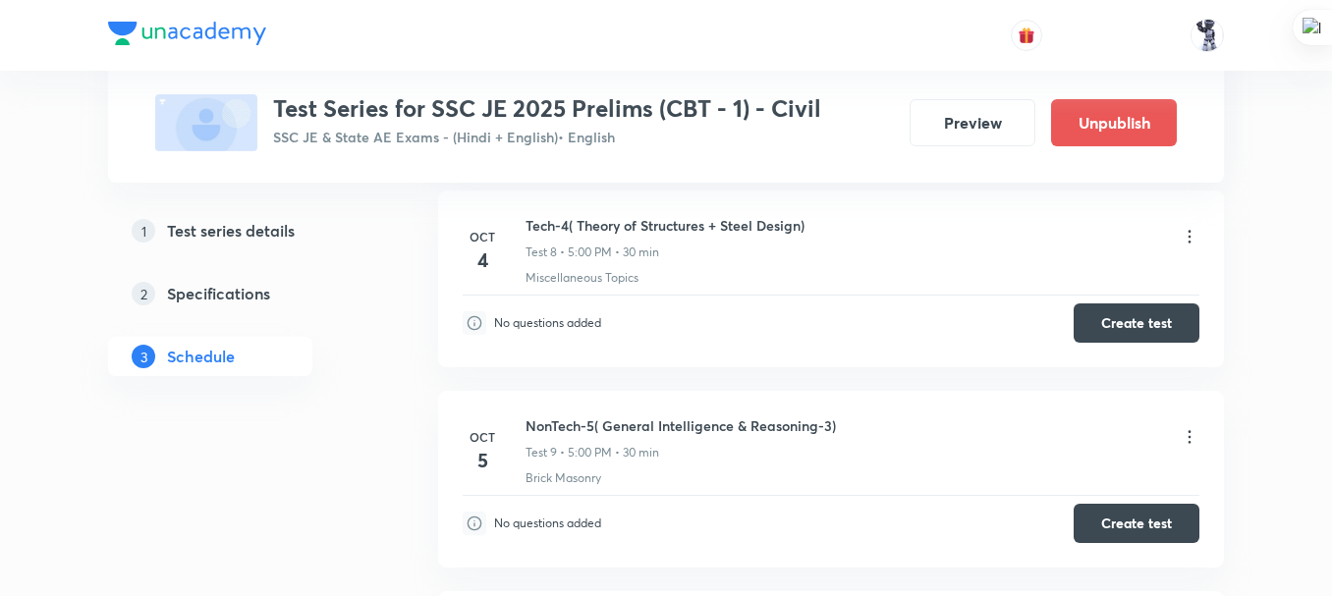
scroll to position [1502, 0]
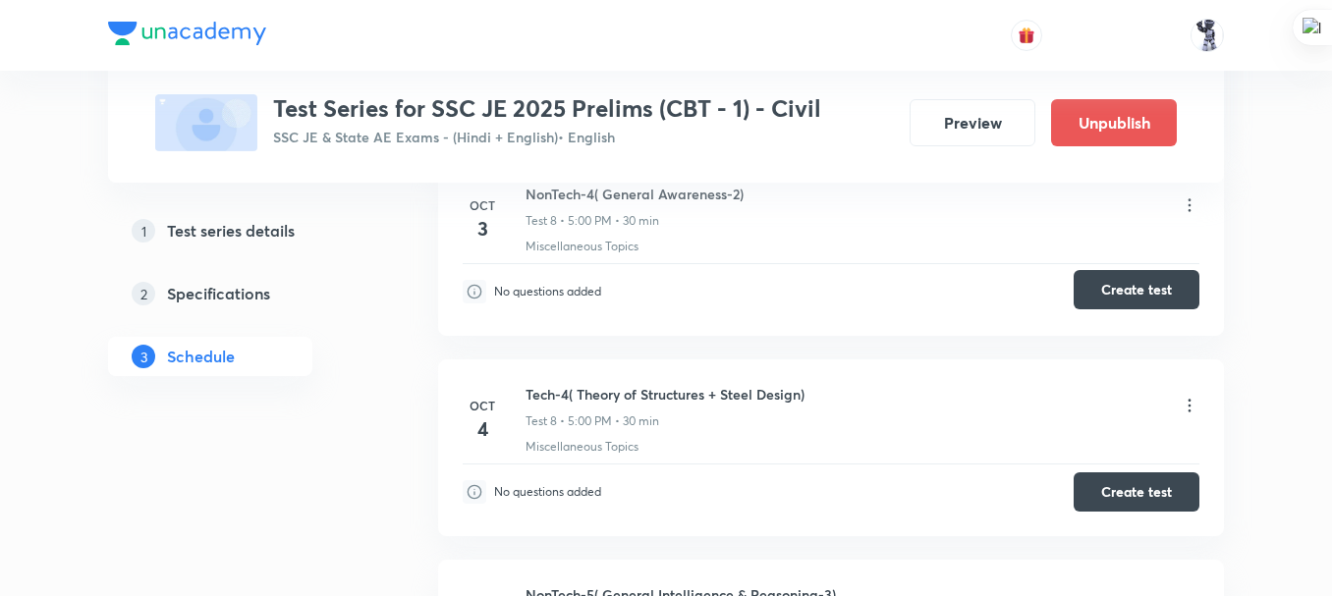
click at [1166, 296] on button "Create test" at bounding box center [1137, 289] width 126 height 39
click at [1134, 498] on button "Create test" at bounding box center [1137, 490] width 126 height 39
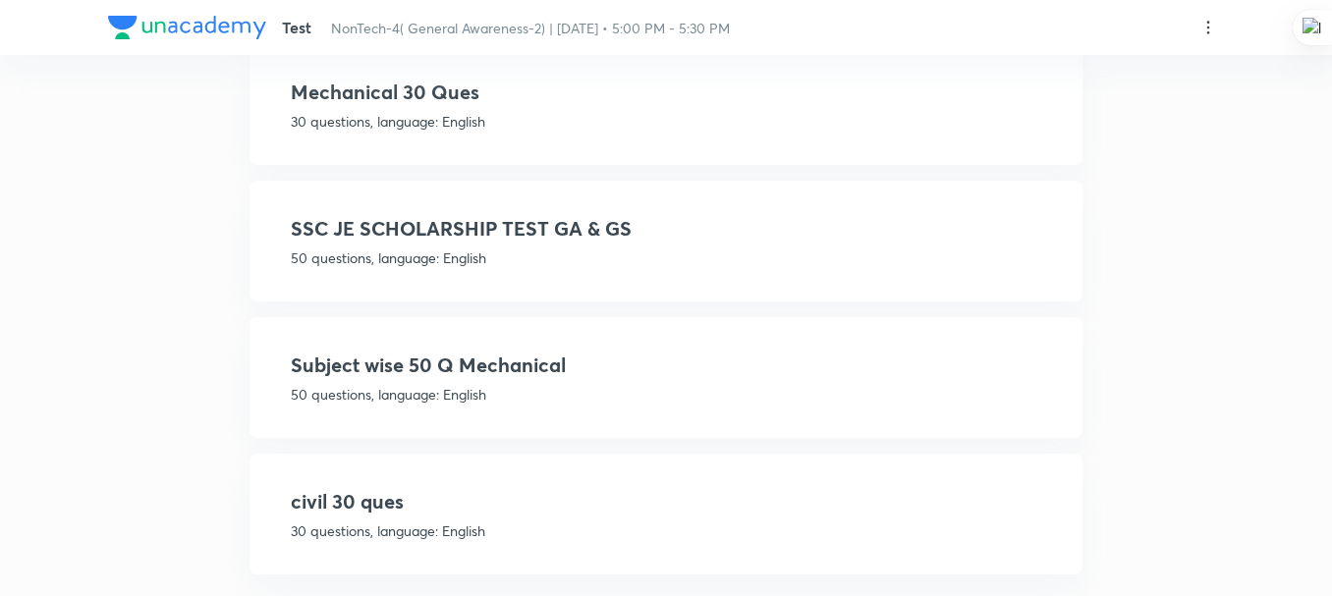
scroll to position [531, 0]
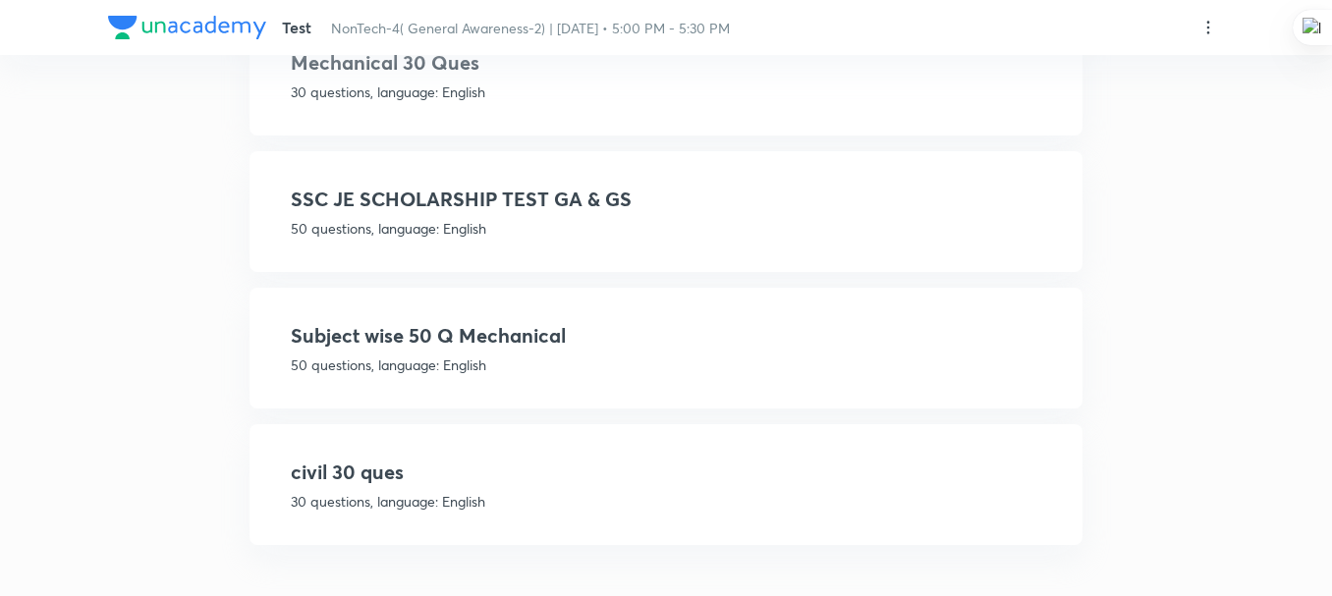
click at [479, 482] on h4 "civil 30 ques" at bounding box center [666, 472] width 751 height 29
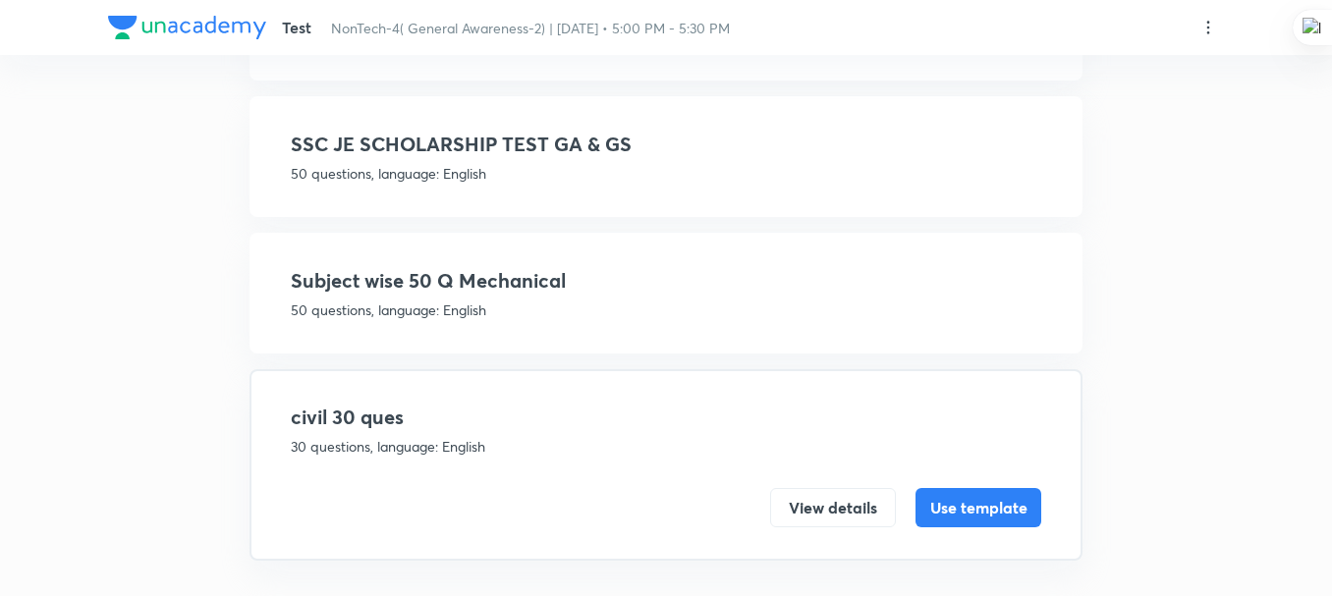
scroll to position [460, 0]
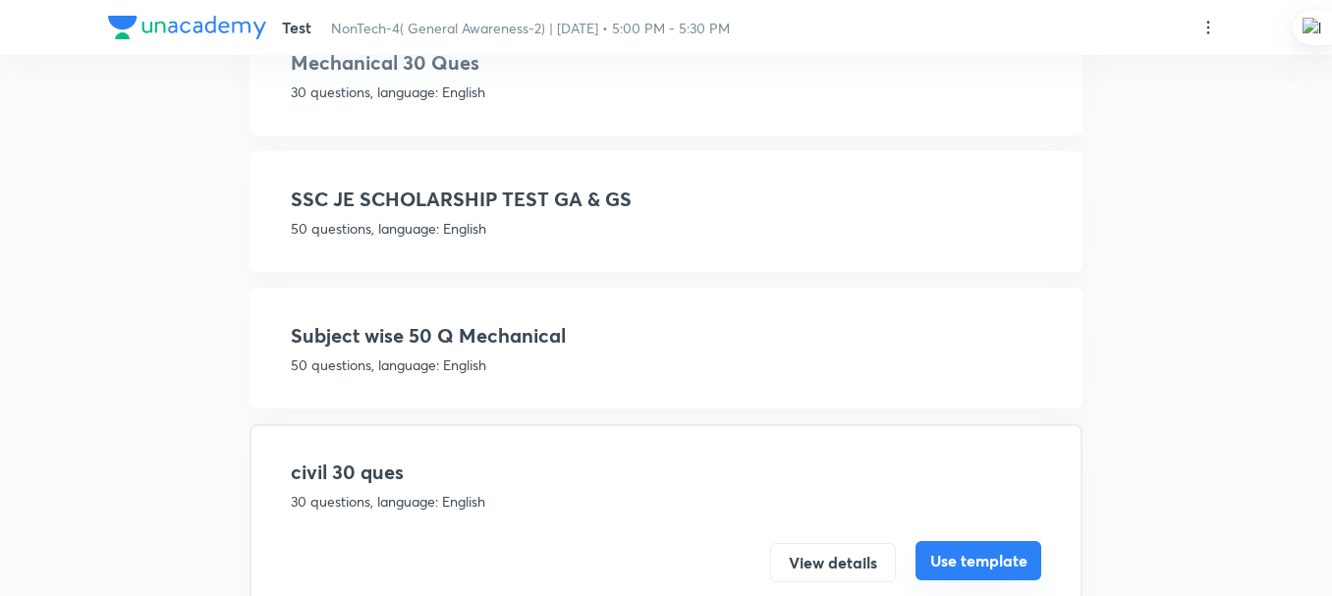
click at [979, 572] on button "Use template" at bounding box center [979, 560] width 126 height 39
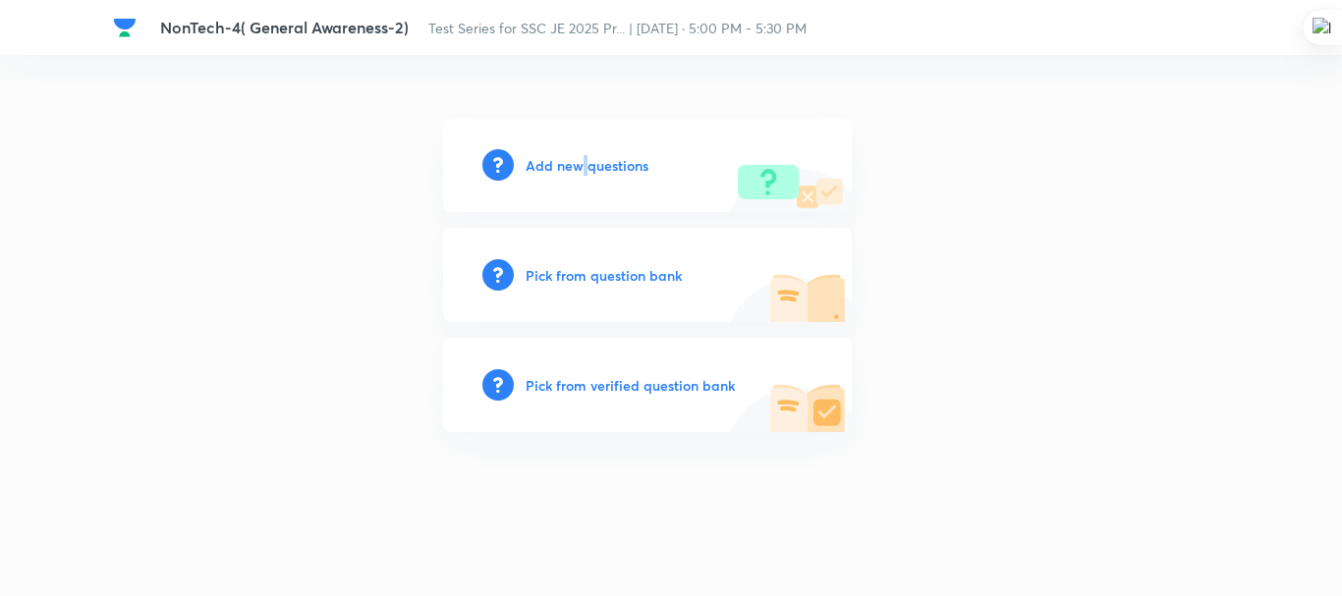
click at [585, 167] on h6 "Add new questions" at bounding box center [587, 165] width 123 height 21
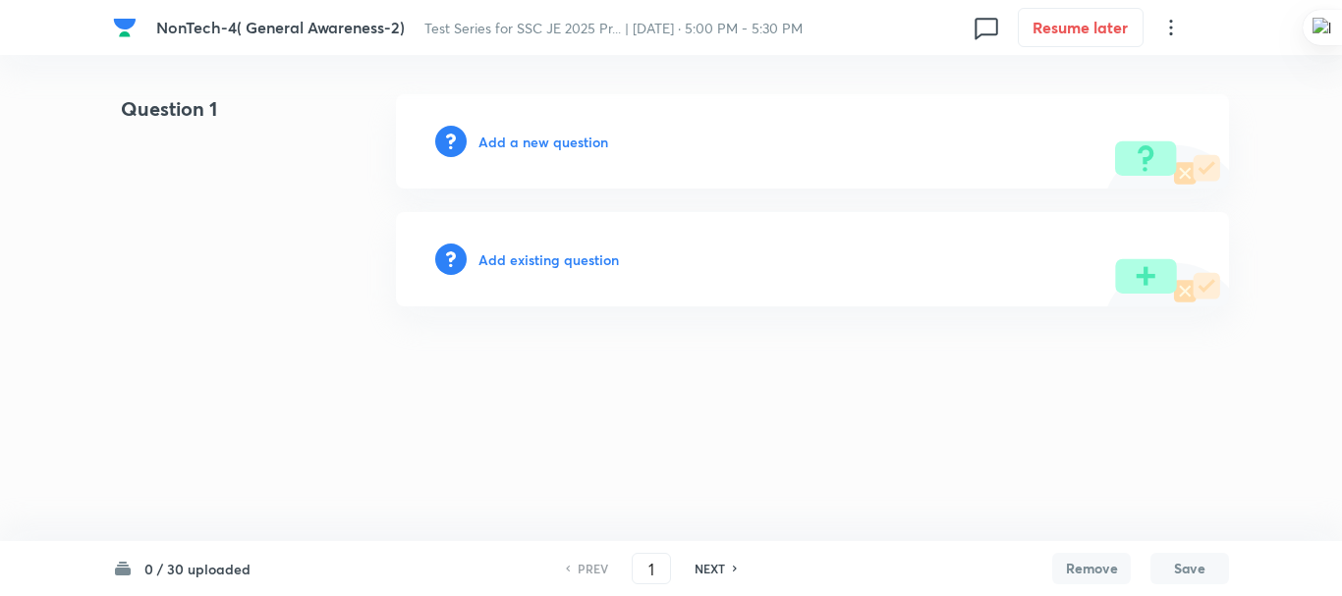
click at [515, 142] on h6 "Add a new question" at bounding box center [544, 142] width 130 height 21
click at [208, 587] on div "Section A · 0 / 10 uploaded PREV 1 ​ NEXT Remove Save" at bounding box center [671, 568] width 1116 height 55
click at [214, 555] on div "Section A · 0 / 10 uploaded PREV 1 ​ NEXT Remove Save" at bounding box center [671, 568] width 1116 height 55
click at [222, 571] on h6 "0 / 10 uploaded" at bounding box center [268, 569] width 104 height 21
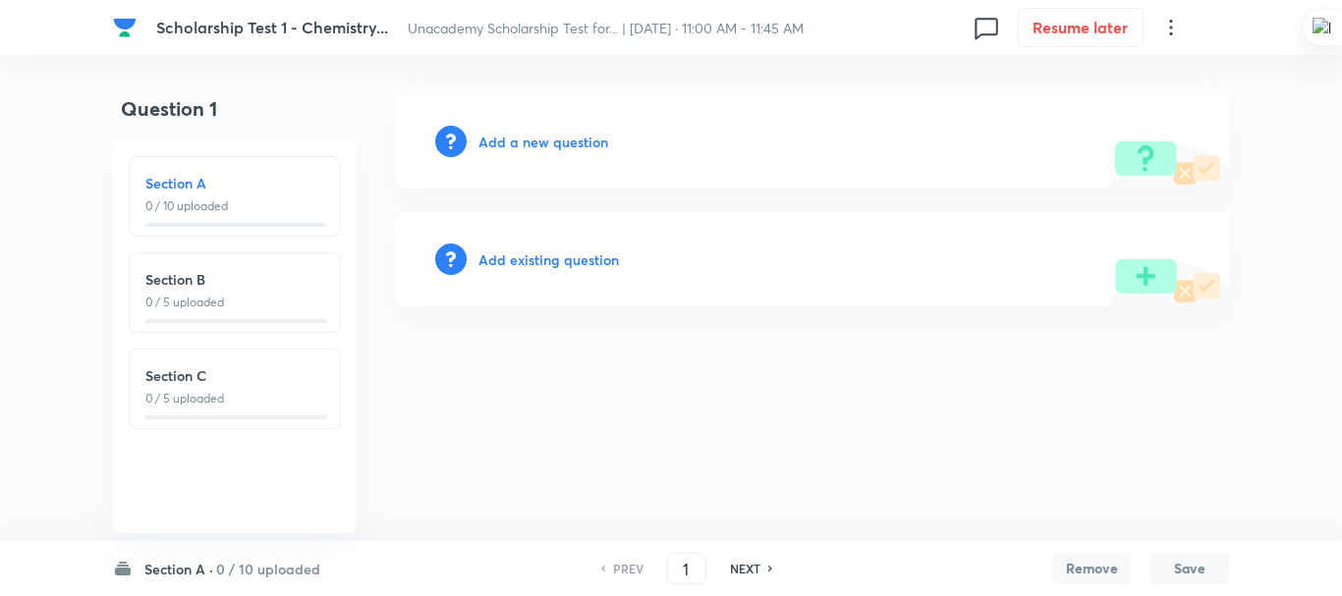
click at [497, 401] on html "Scholarship Test 1 - Chemistry... Unacademy Scholarship Test for... | Oct 5, 20…" at bounding box center [671, 200] width 1342 height 401
